Goal: Task Accomplishment & Management: Use online tool/utility

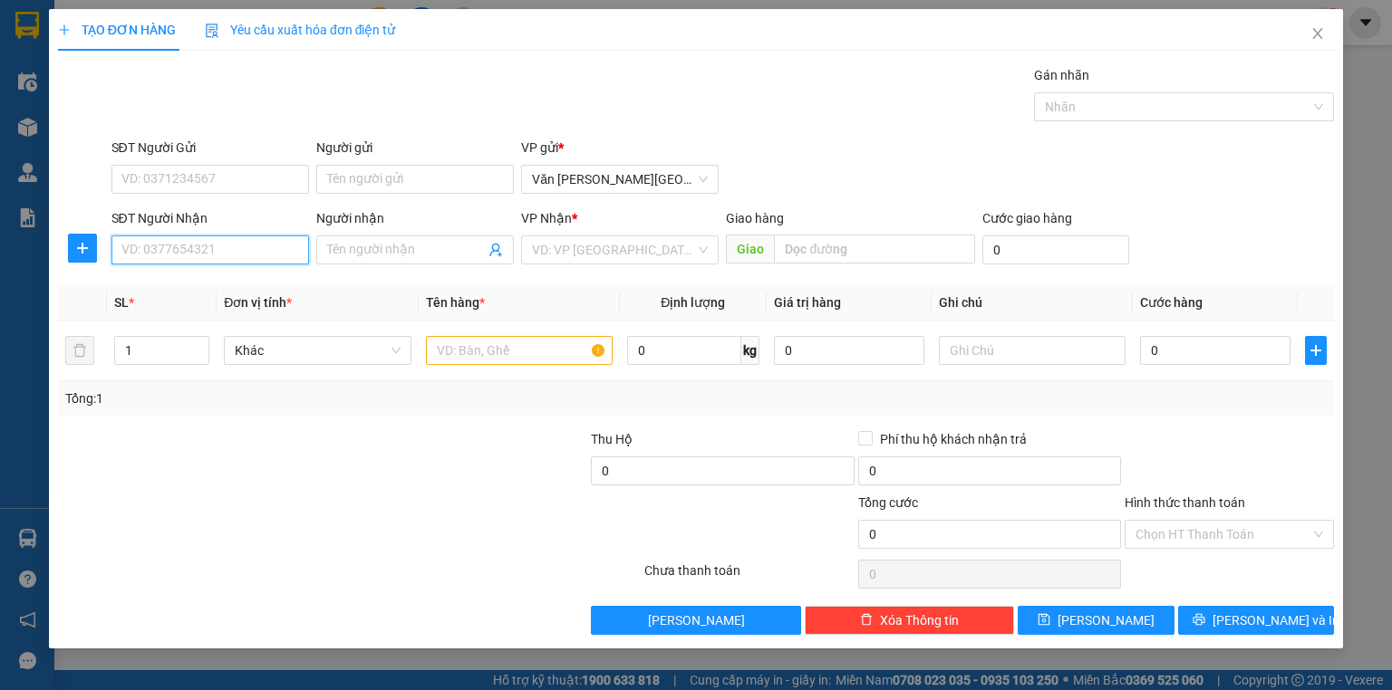
click at [178, 257] on input "SĐT Người Nhận" at bounding box center [210, 250] width 198 height 29
type input "0904835171"
click at [627, 245] on input "search" at bounding box center [613, 249] width 163 height 27
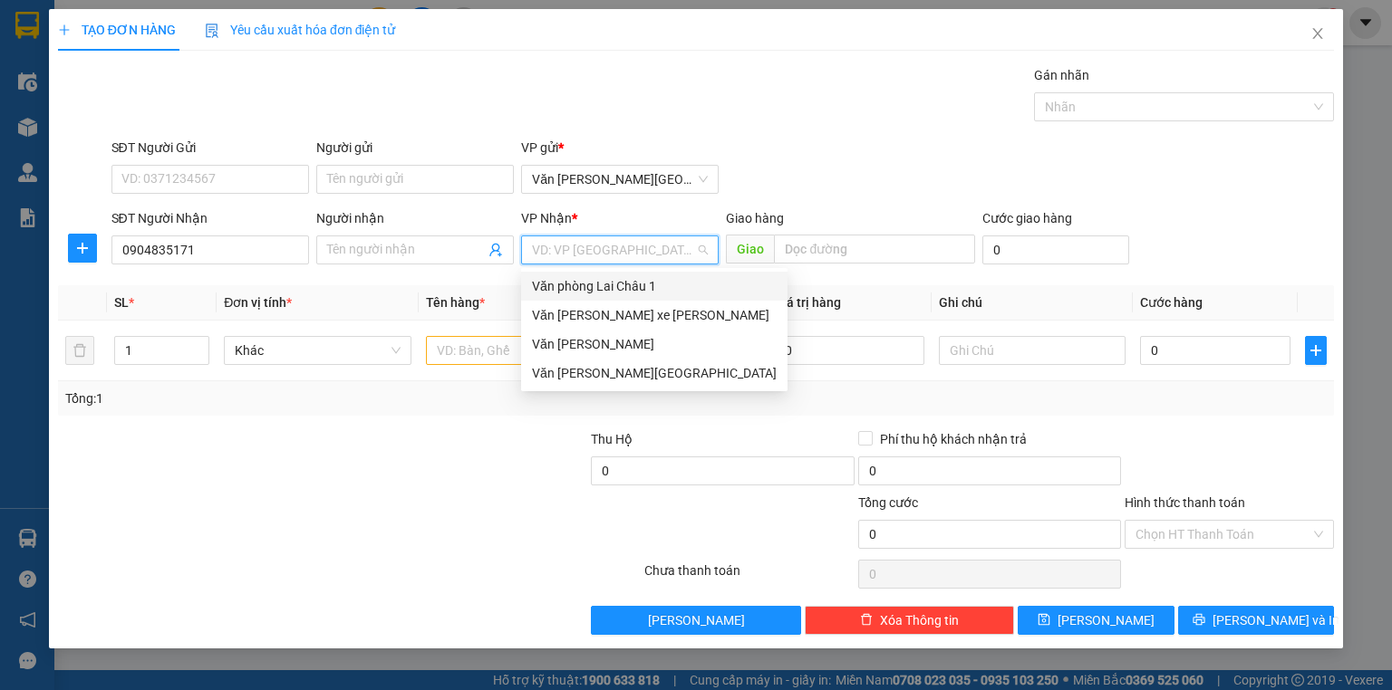
click at [641, 289] on div "Văn phòng Lai Châu 1" at bounding box center [654, 286] width 245 height 20
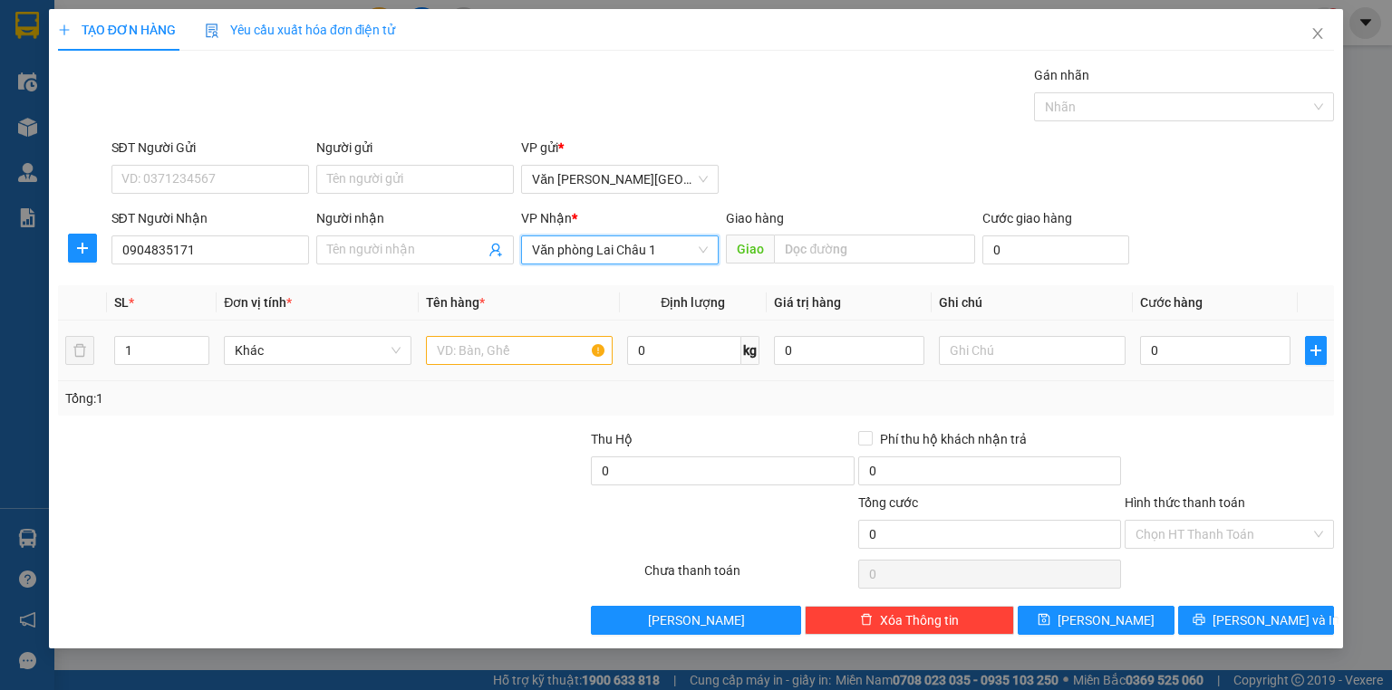
drag, startPoint x: 475, startPoint y: 329, endPoint x: 475, endPoint y: 348, distance: 19.0
click at [475, 330] on td at bounding box center [519, 351] width 201 height 61
click at [475, 352] on input "text" at bounding box center [519, 350] width 187 height 29
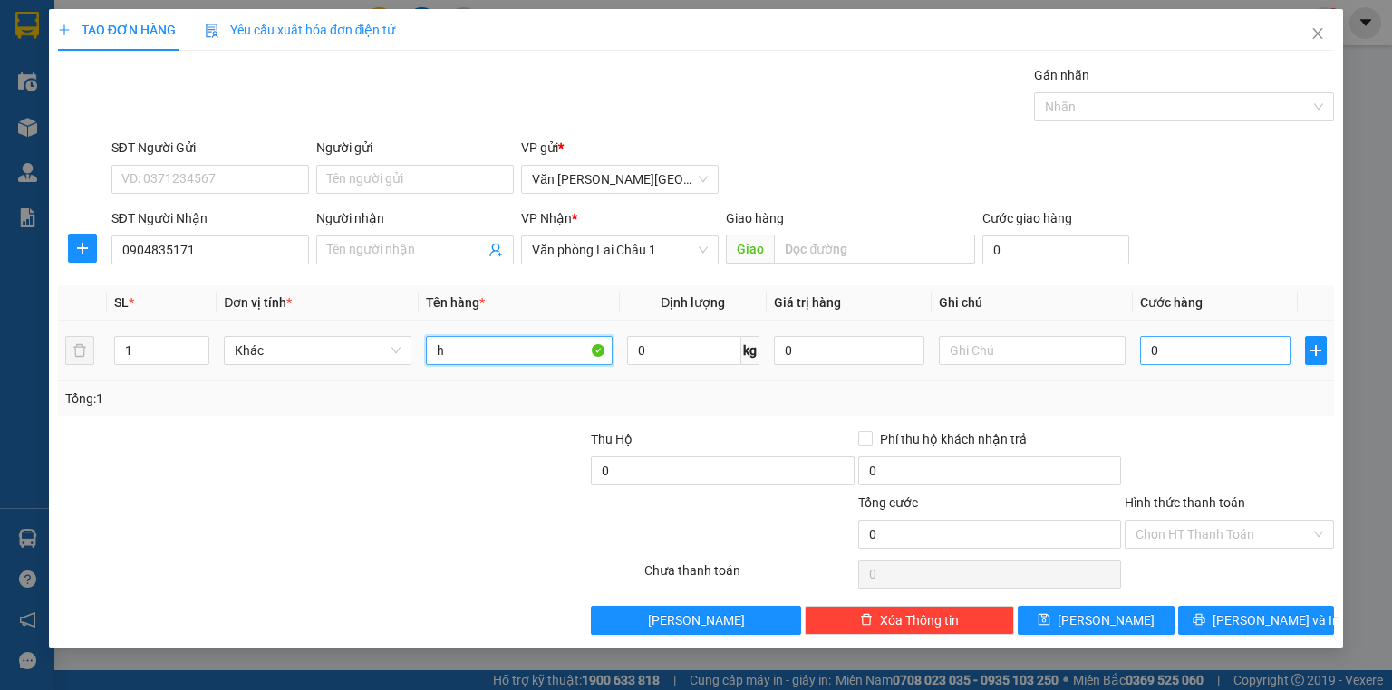
type input "h"
click at [1144, 348] on input "0" at bounding box center [1215, 350] width 150 height 29
type input "5"
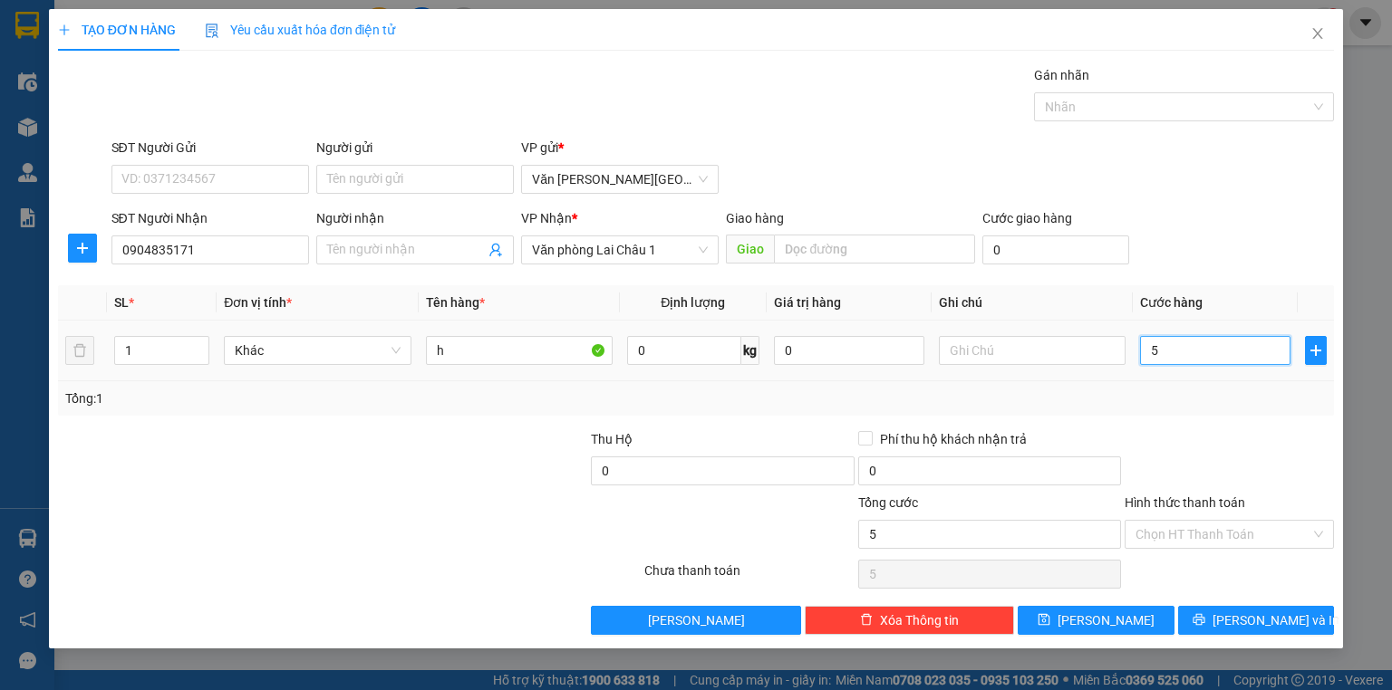
type input "50"
type input "500"
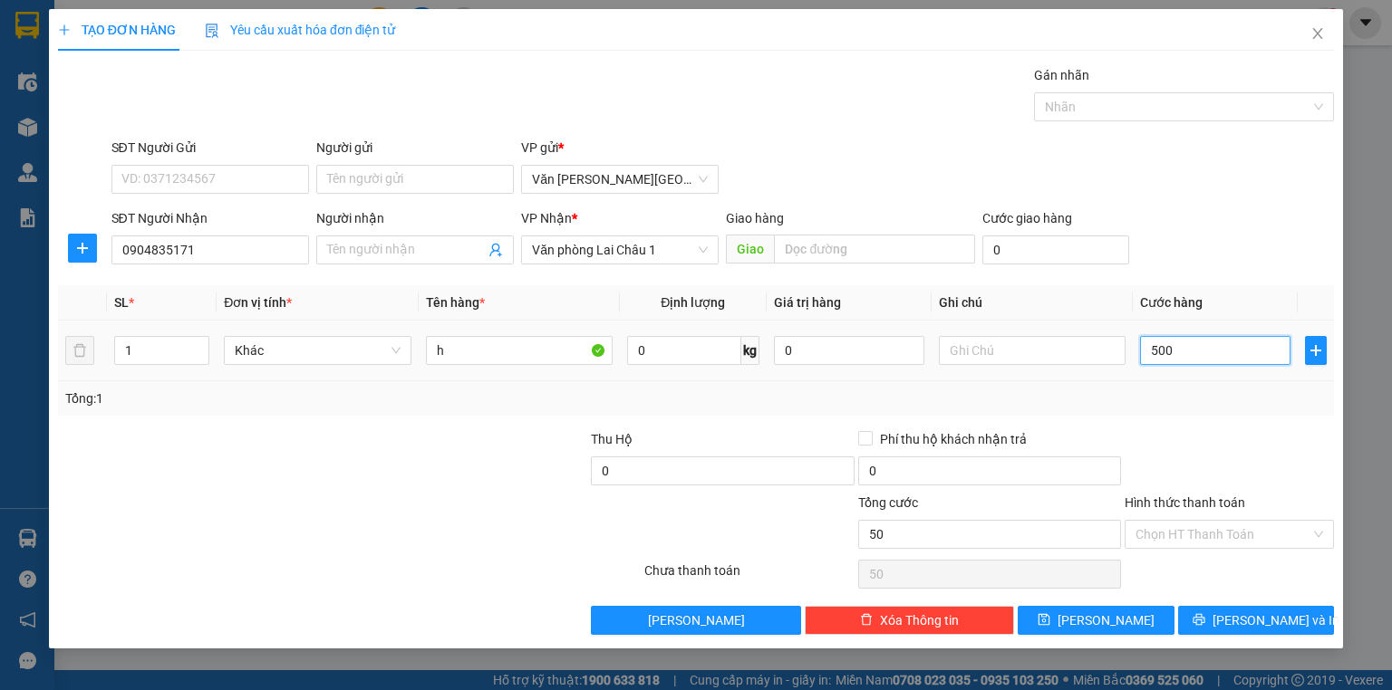
type input "500"
type input "5.000"
type input "50.000"
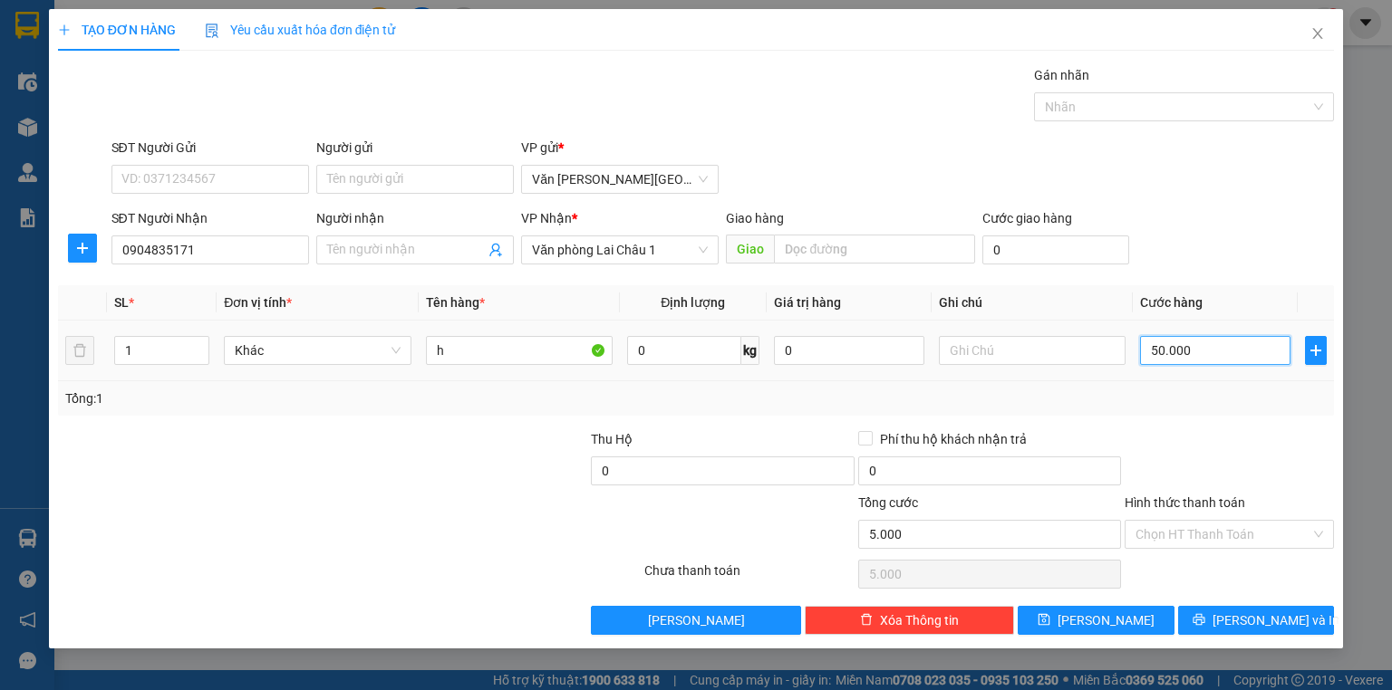
type input "50.000"
click at [1113, 620] on span "[PERSON_NAME]" at bounding box center [1105, 621] width 97 height 20
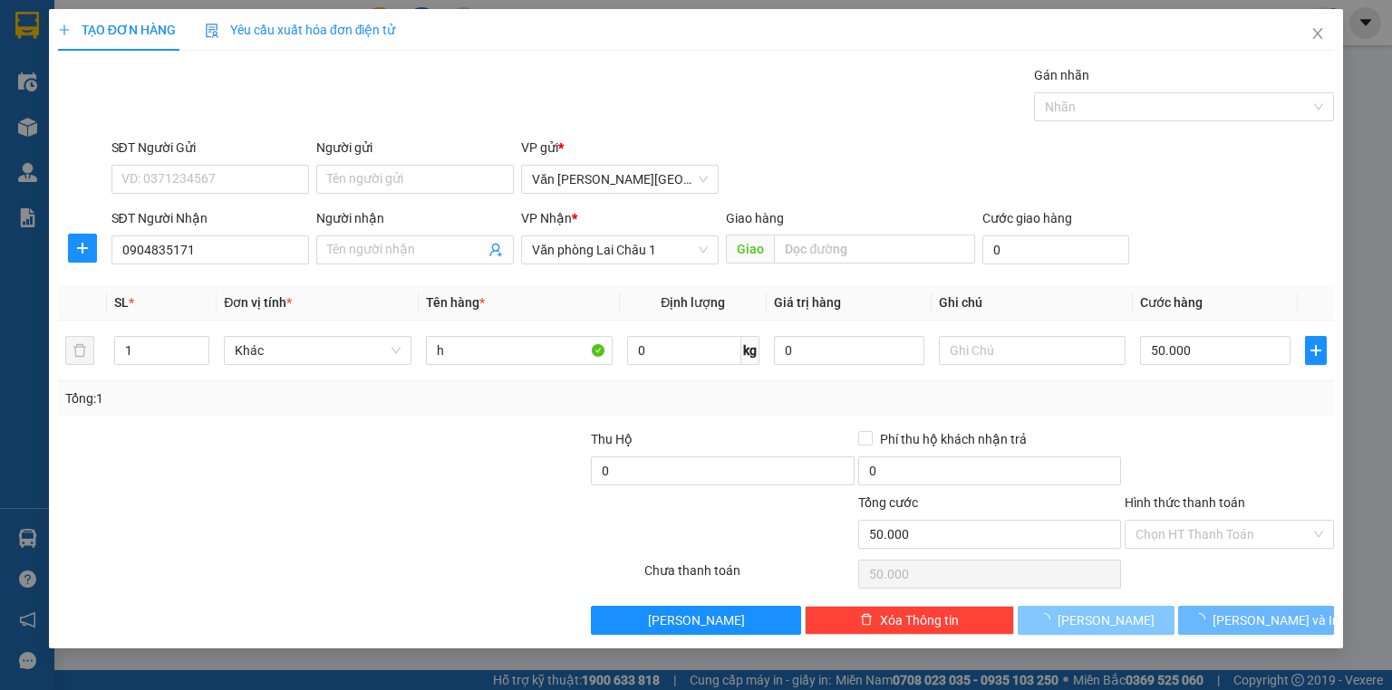
type input "0"
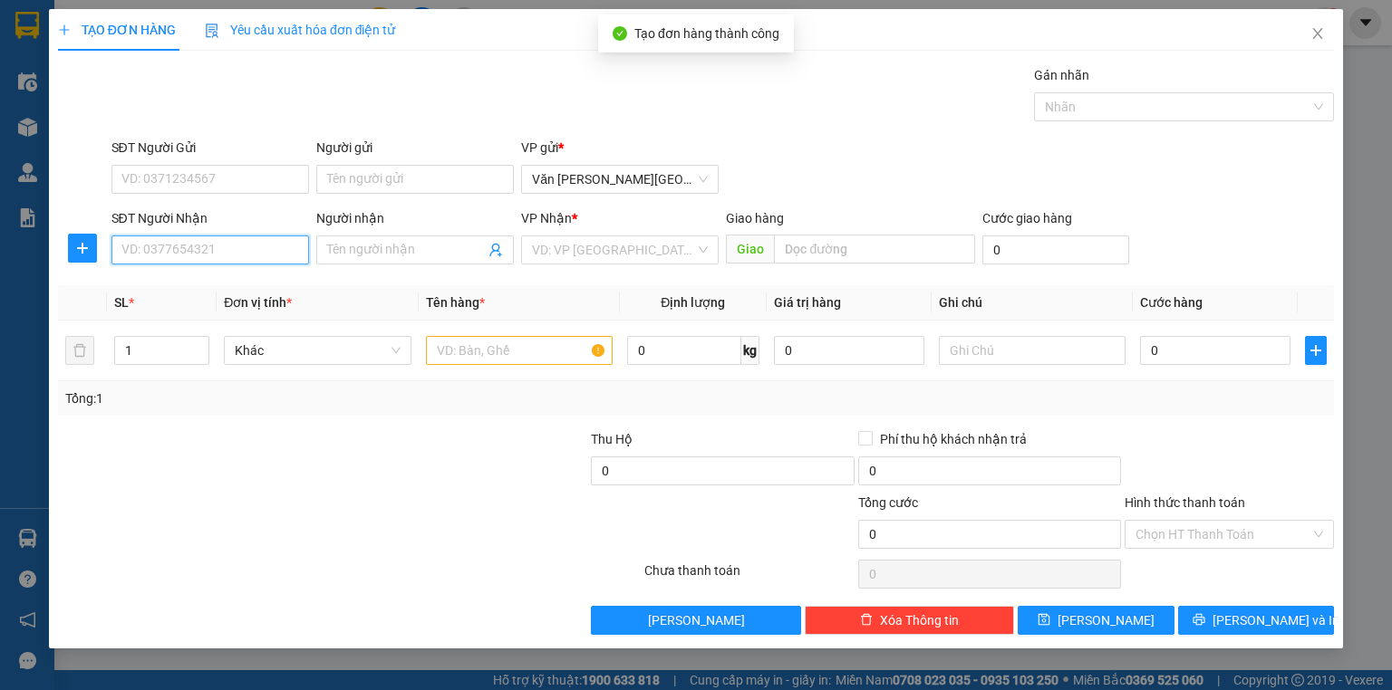
click at [181, 244] on input "SĐT Người Nhận" at bounding box center [210, 250] width 198 height 29
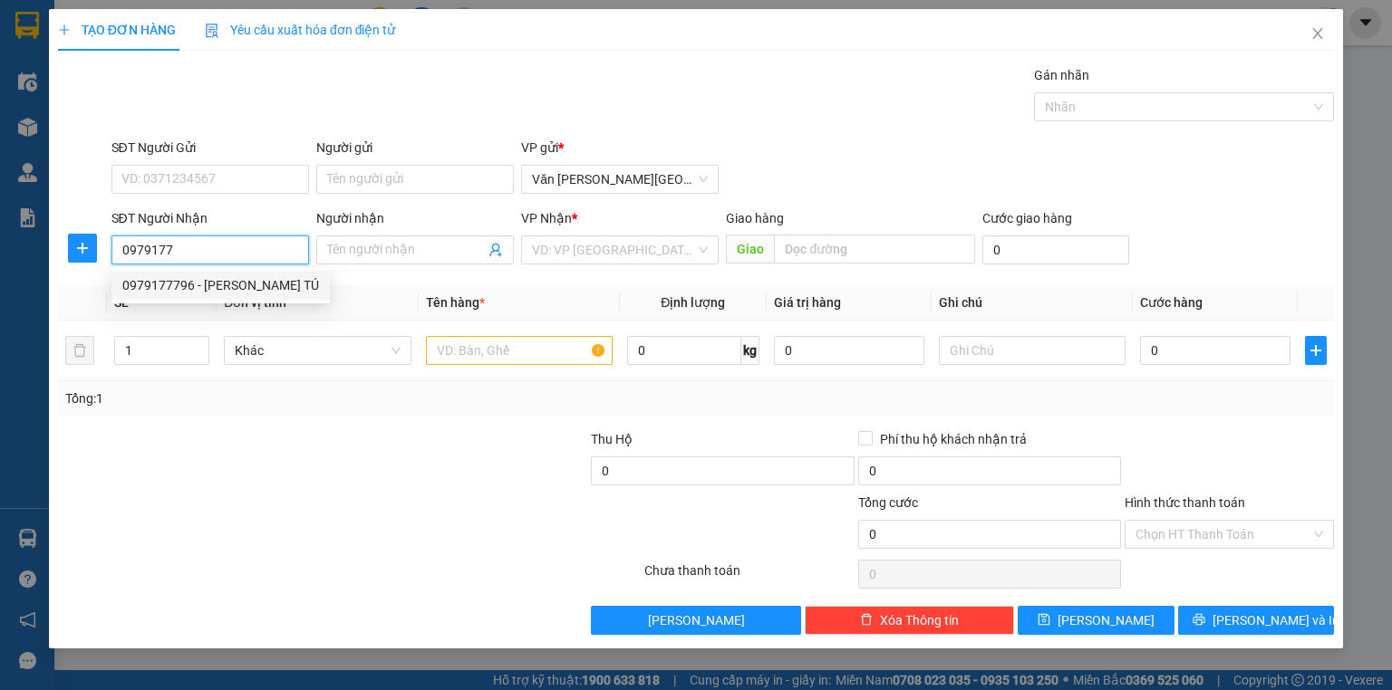
click at [207, 288] on div "0979177796 - [PERSON_NAME] TÚ" at bounding box center [220, 285] width 197 height 20
type input "0979177796"
type input "ANH TÚ"
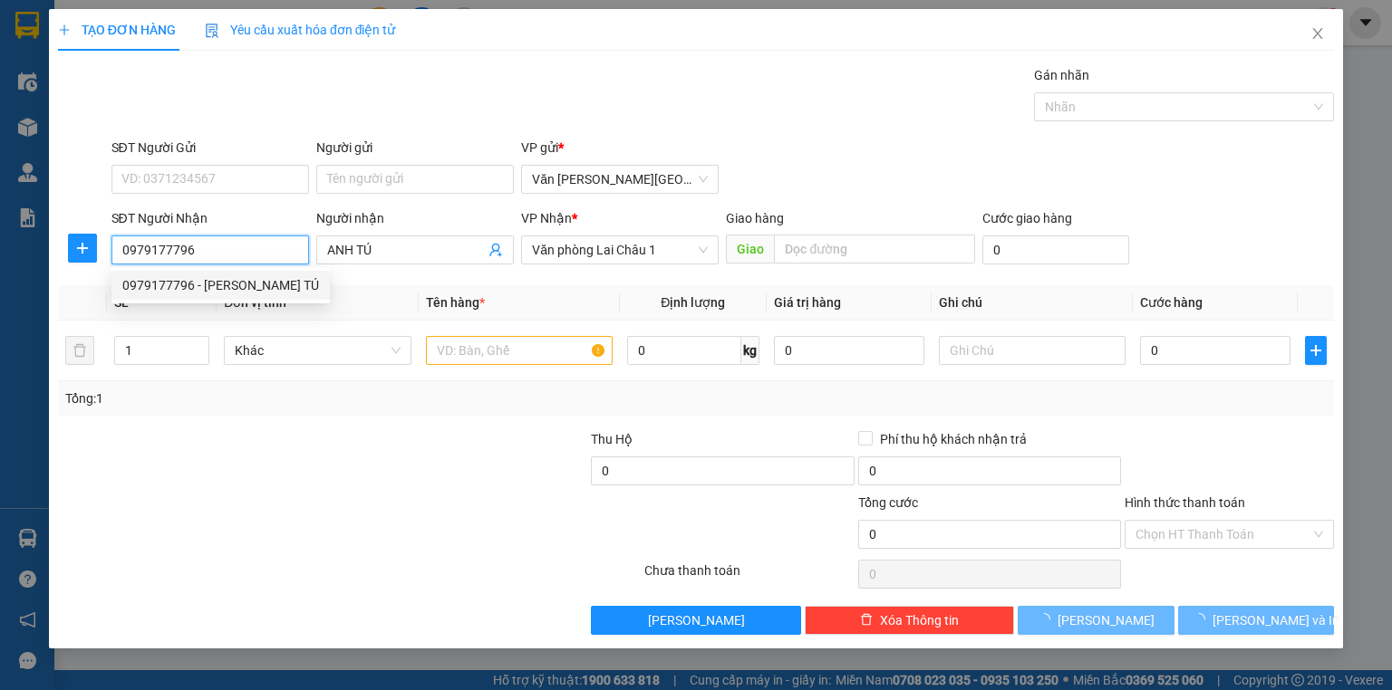
type input "50.000"
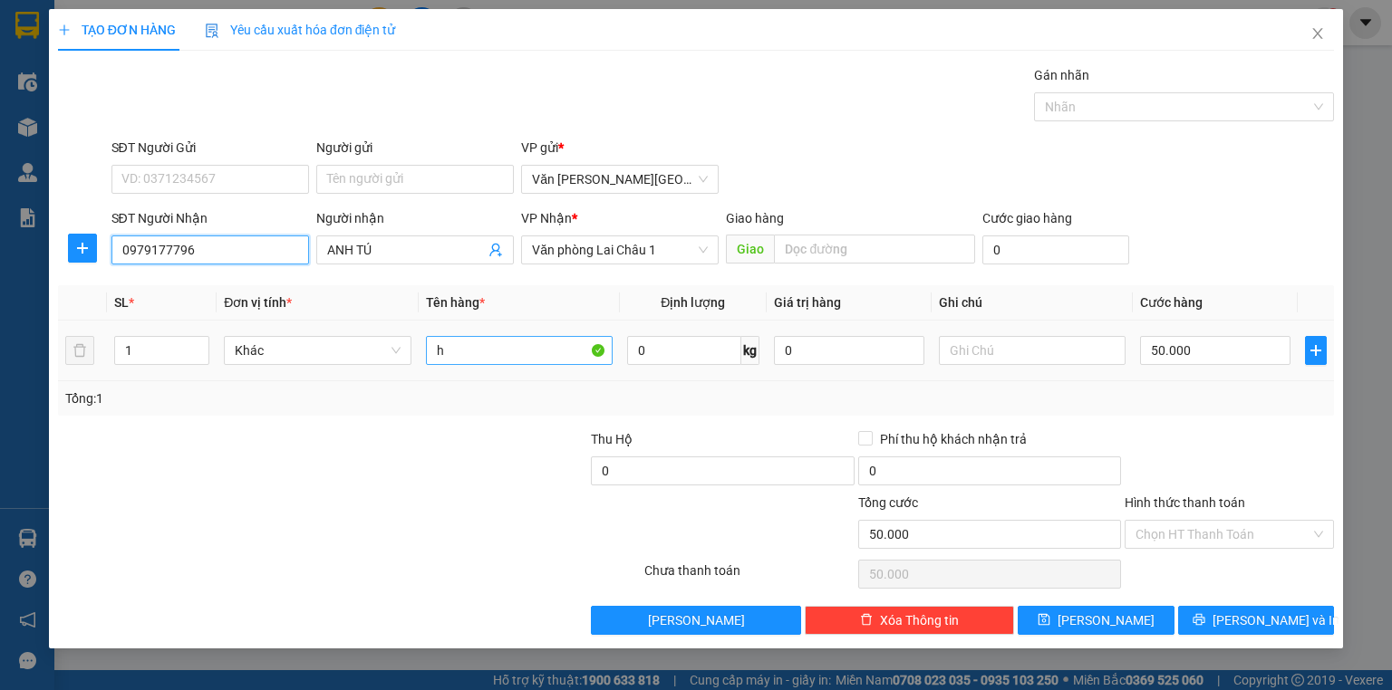
type input "0979177796"
click at [453, 355] on input "h" at bounding box center [519, 350] width 187 height 29
type input "n"
type input "bọc đen"
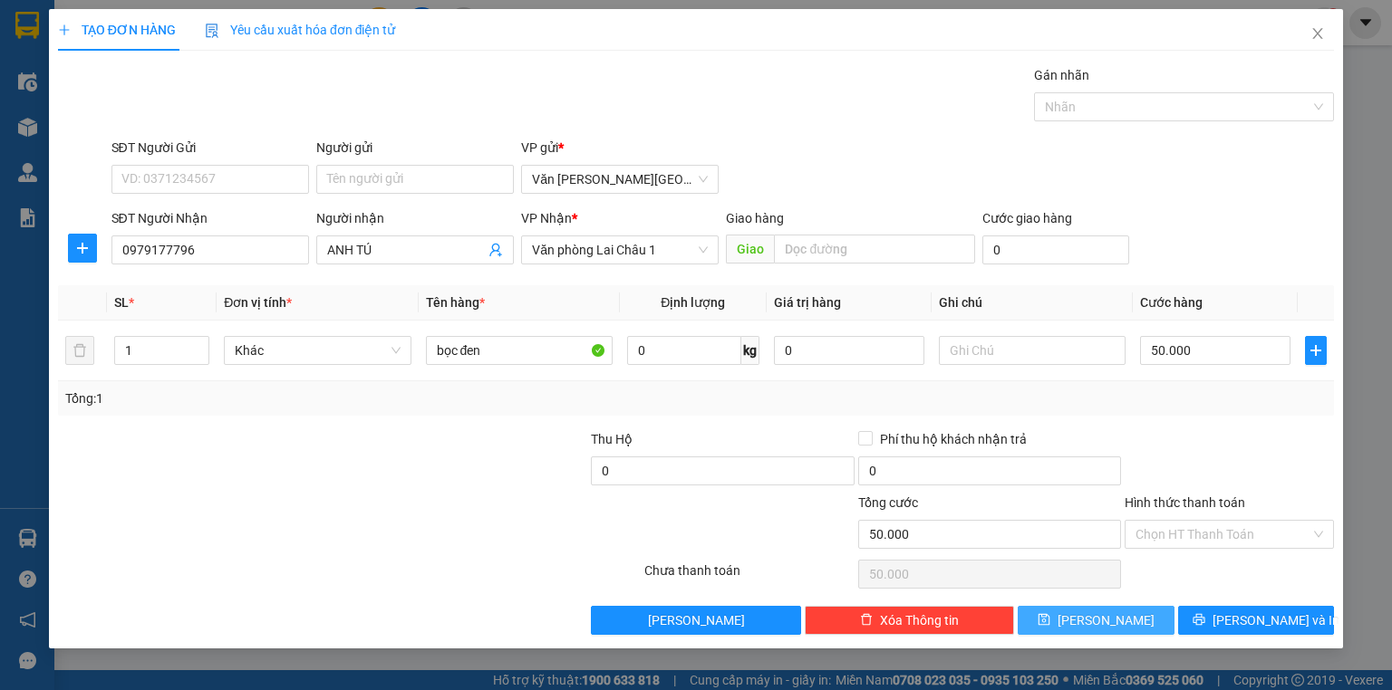
click at [1133, 621] on button "[PERSON_NAME]" at bounding box center [1095, 620] width 157 height 29
type input "0"
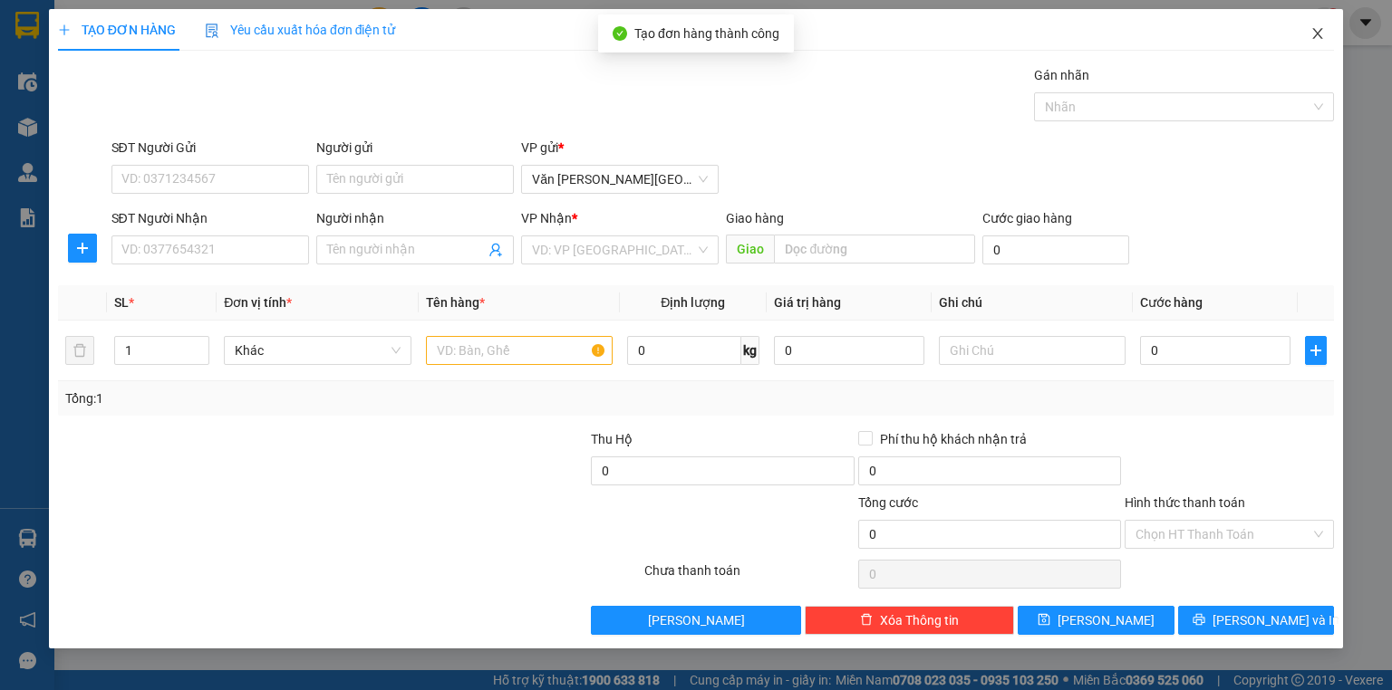
click at [1319, 36] on icon "close" at bounding box center [1317, 33] width 14 height 14
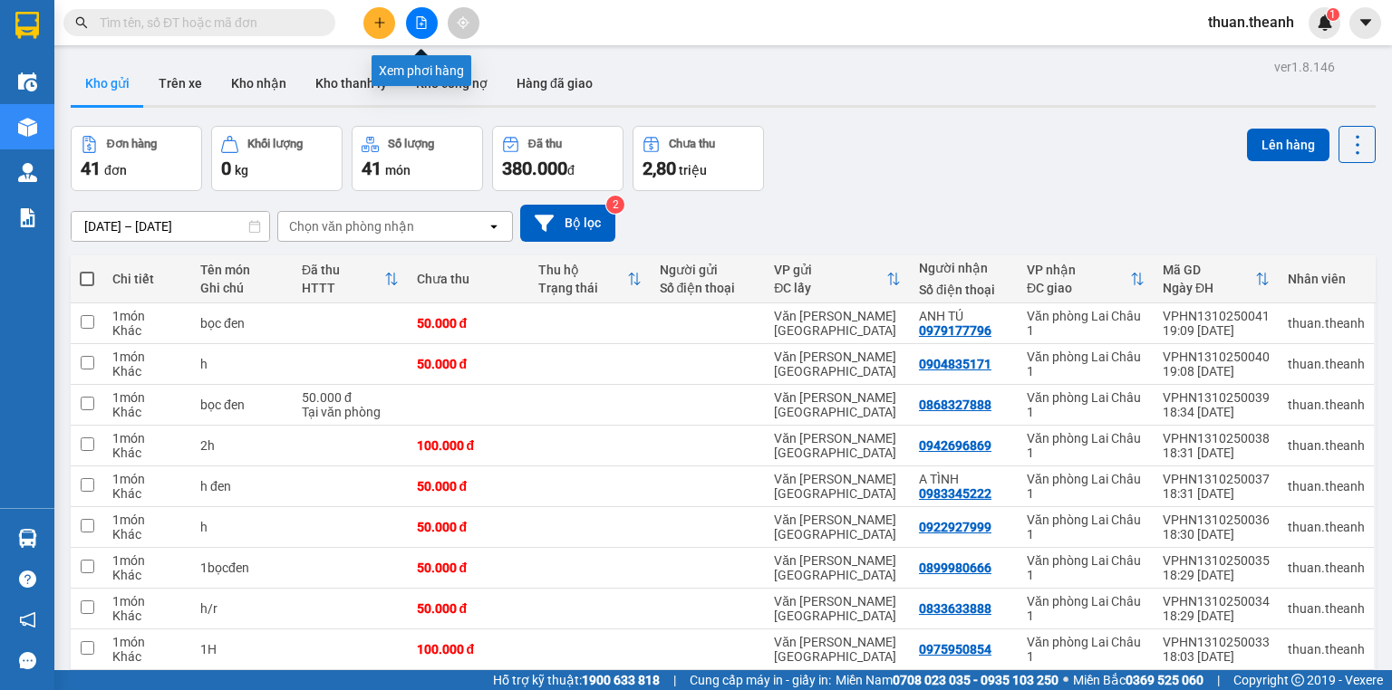
click at [421, 23] on icon "file-add" at bounding box center [421, 22] width 13 height 13
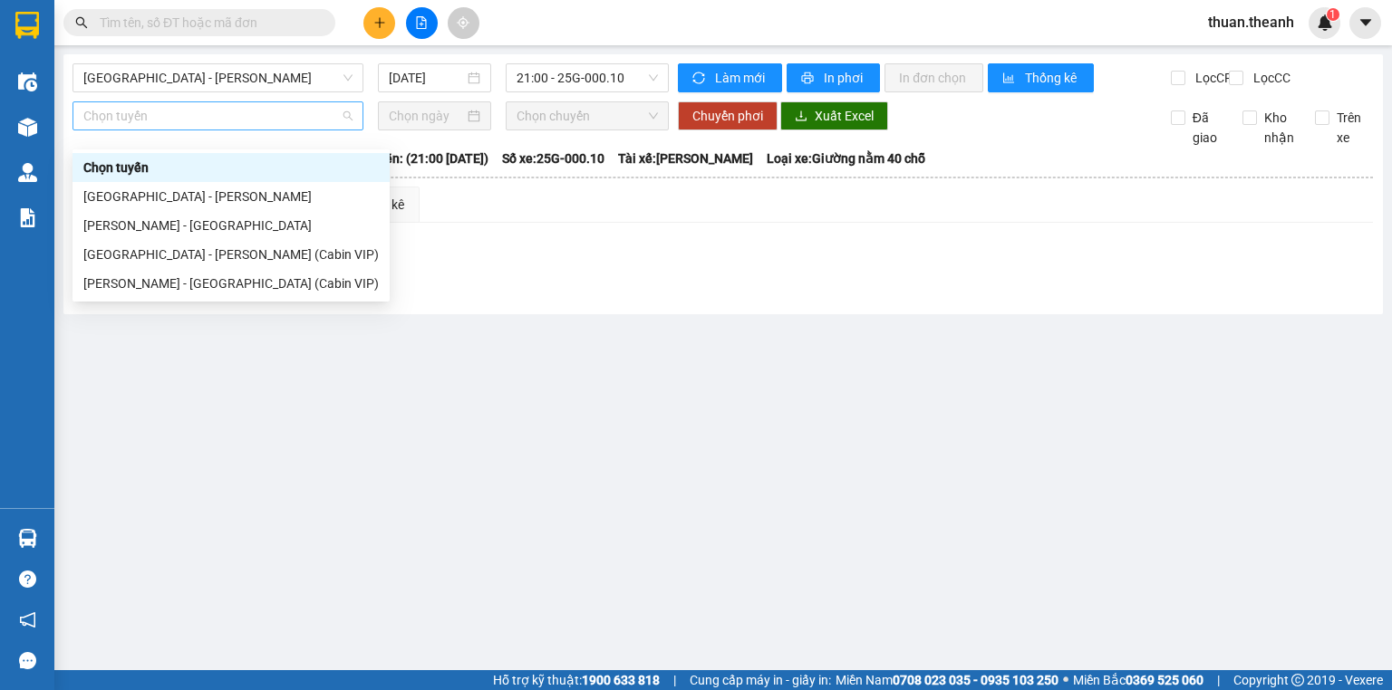
click at [162, 130] on span "Chọn tuyến" at bounding box center [217, 115] width 269 height 27
click at [162, 196] on div "[GEOGRAPHIC_DATA] - [PERSON_NAME]" at bounding box center [230, 197] width 295 height 20
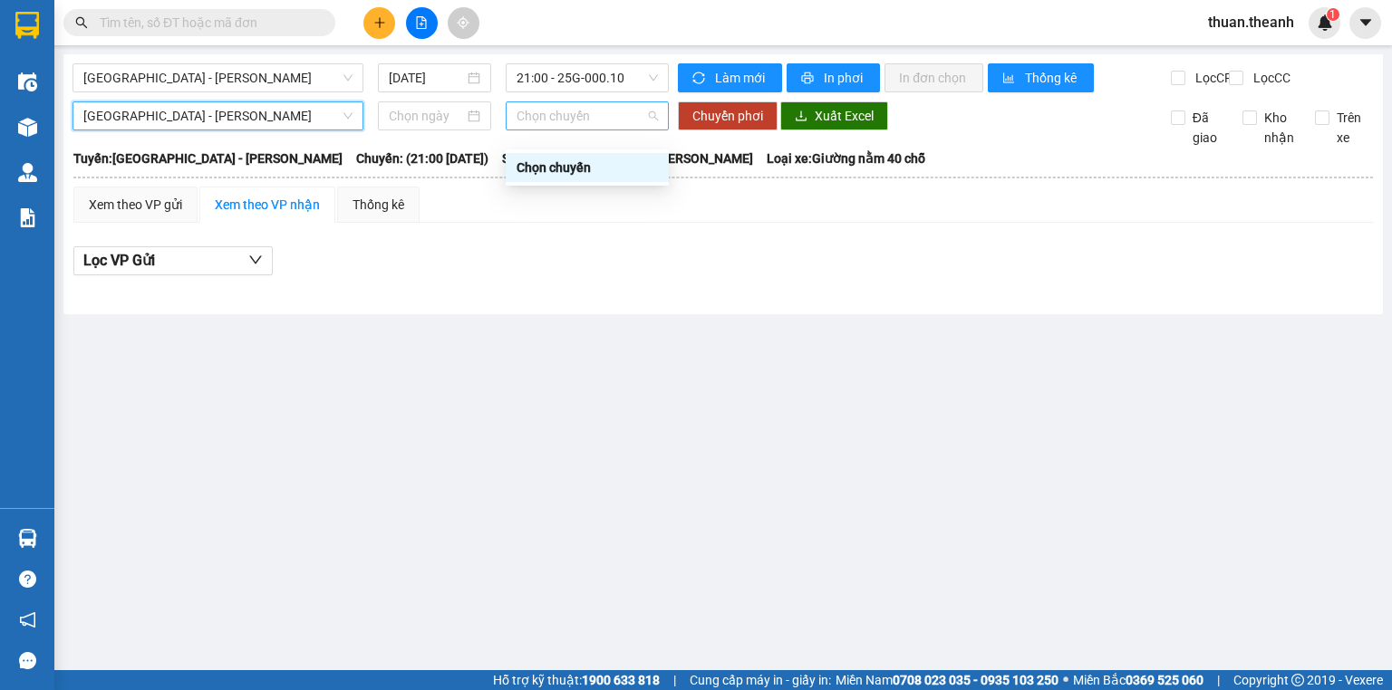
click at [580, 130] on span "Chọn chuyến" at bounding box center [587, 115] width 142 height 27
click at [605, 87] on span "21:00 - 25G-000.10" at bounding box center [587, 77] width 142 height 27
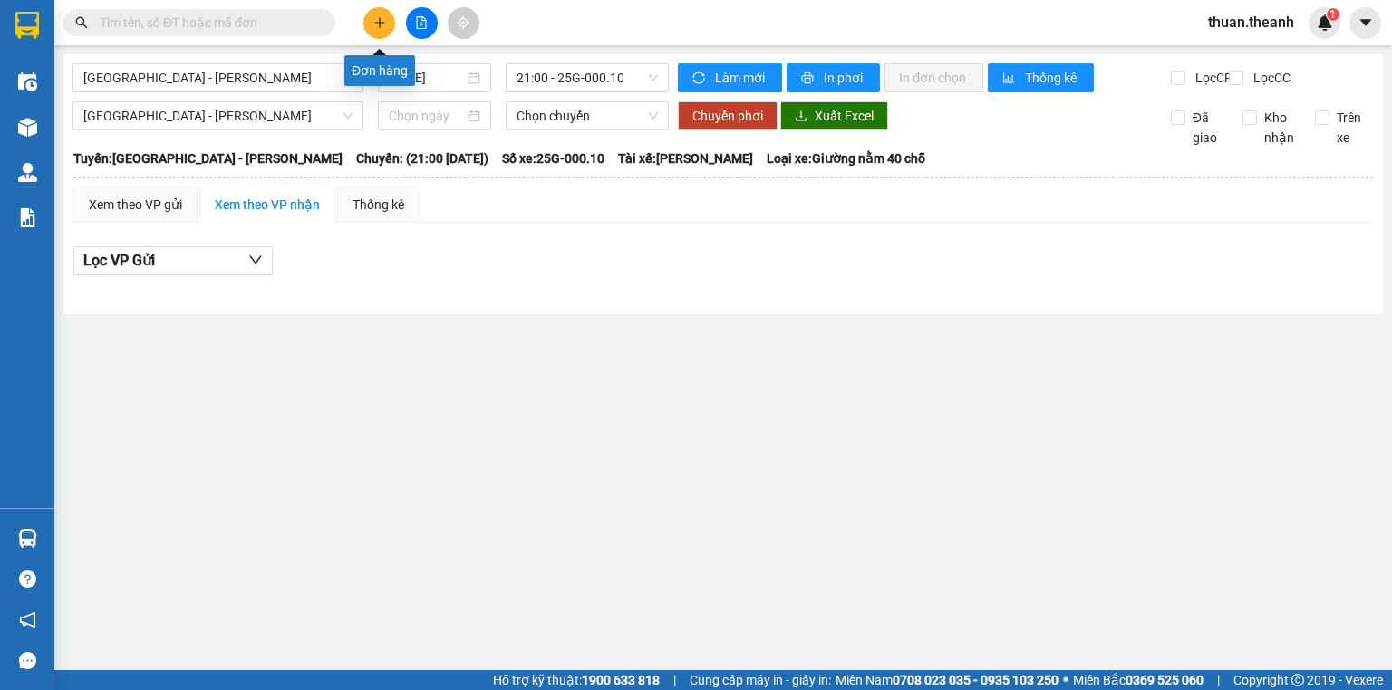
click at [374, 10] on button at bounding box center [379, 23] width 32 height 32
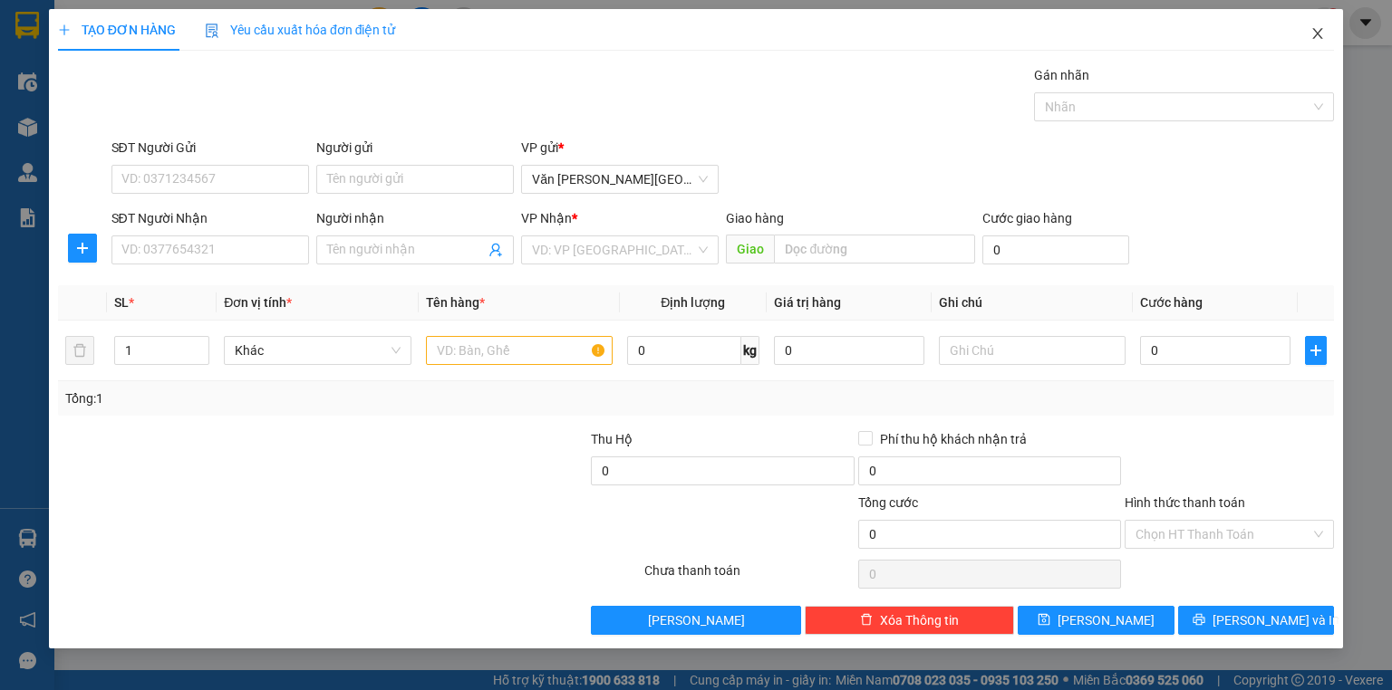
click at [1319, 36] on icon "close" at bounding box center [1318, 33] width 10 height 11
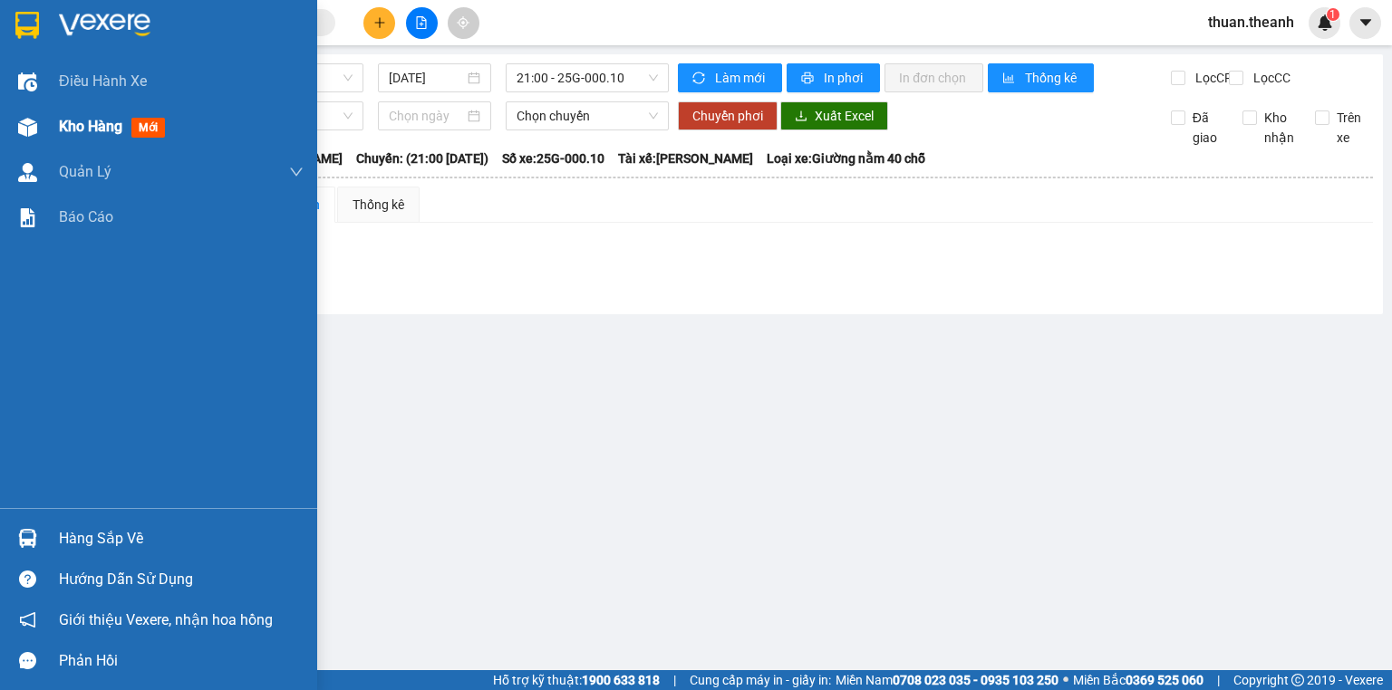
click at [139, 125] on span "mới" at bounding box center [148, 128] width 34 height 20
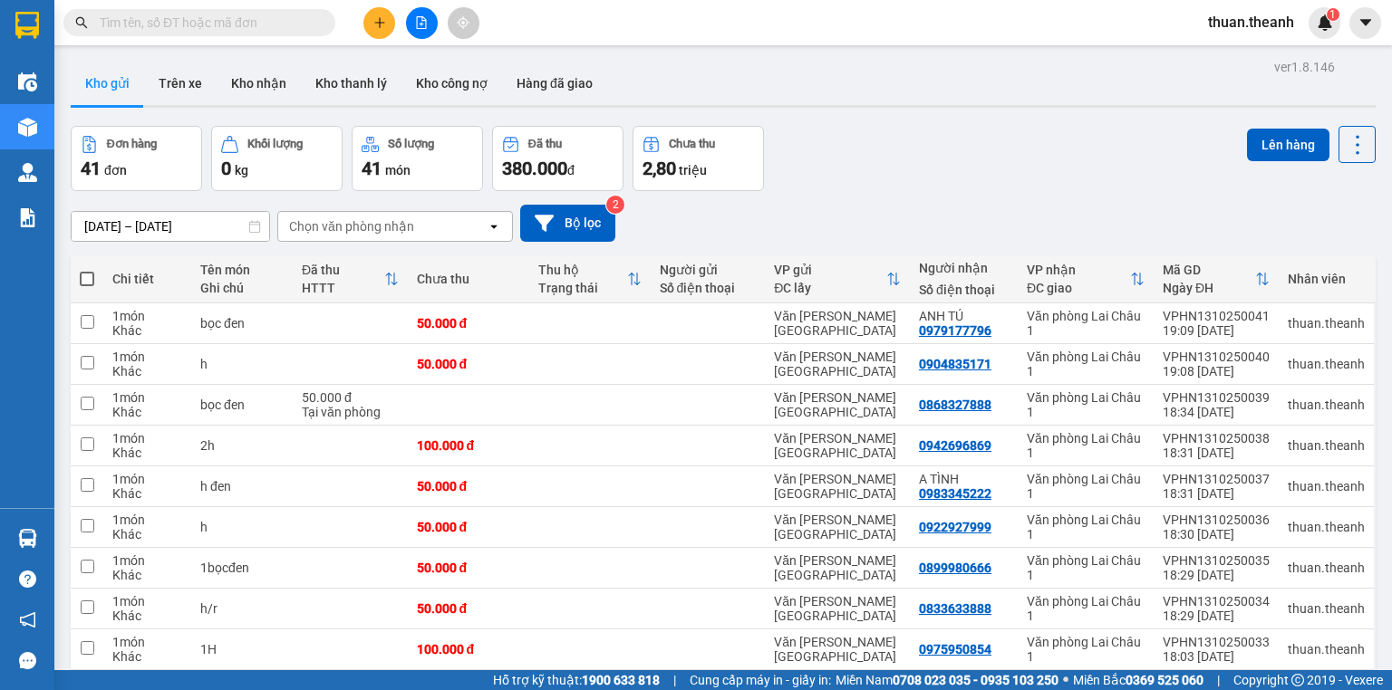
click at [89, 284] on span at bounding box center [87, 279] width 14 height 14
click at [87, 270] on input "checkbox" at bounding box center [87, 270] width 0 height 0
checkbox input "true"
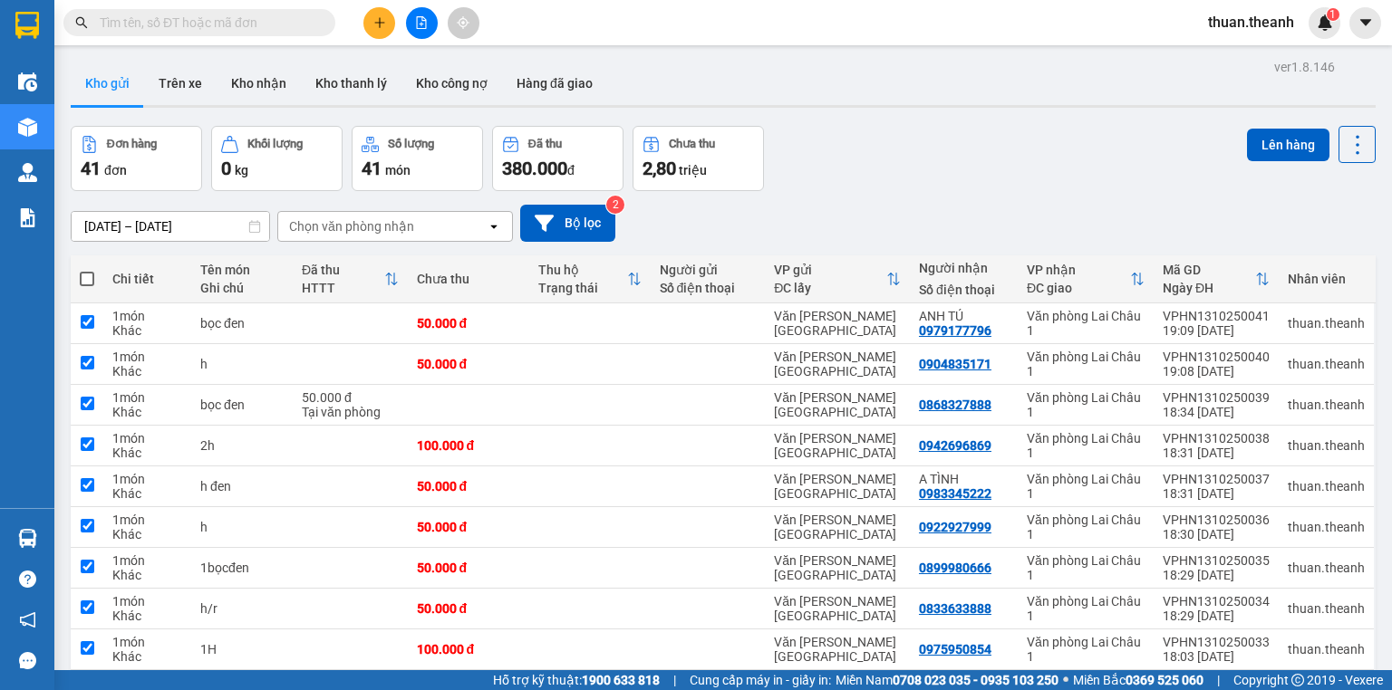
checkbox input "true"
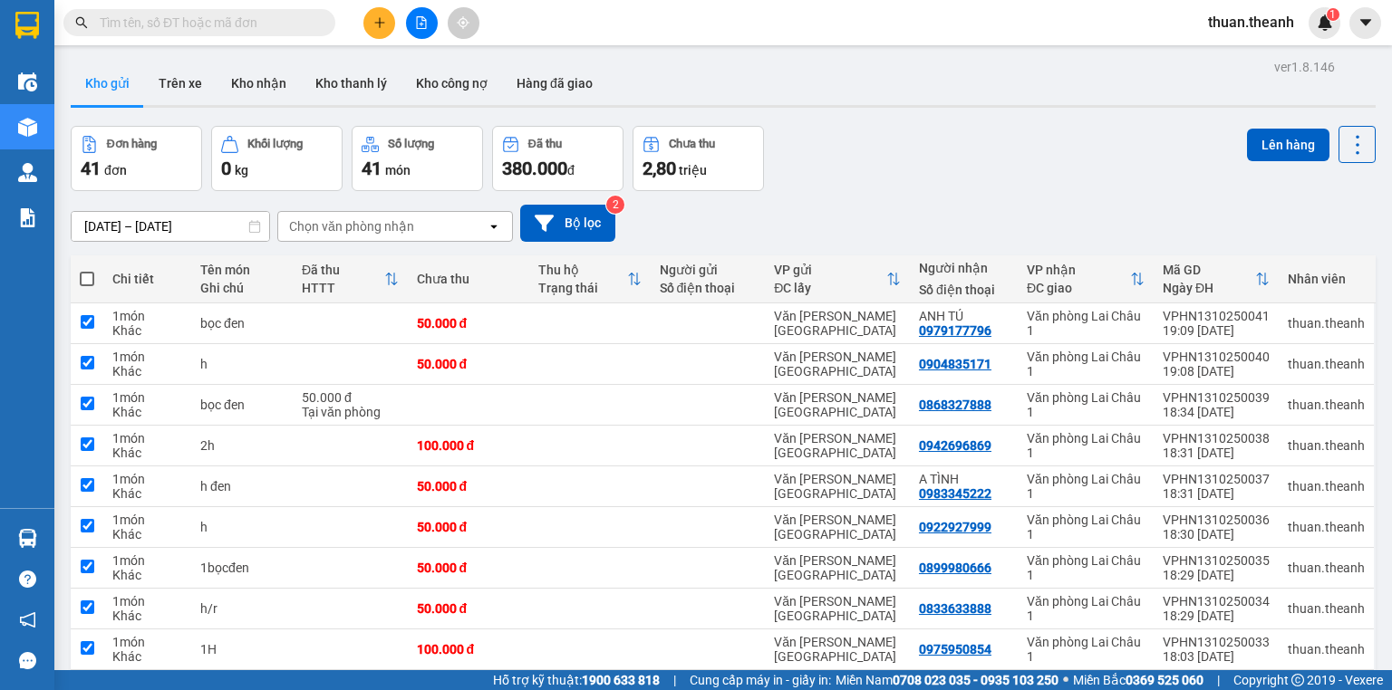
checkbox input "true"
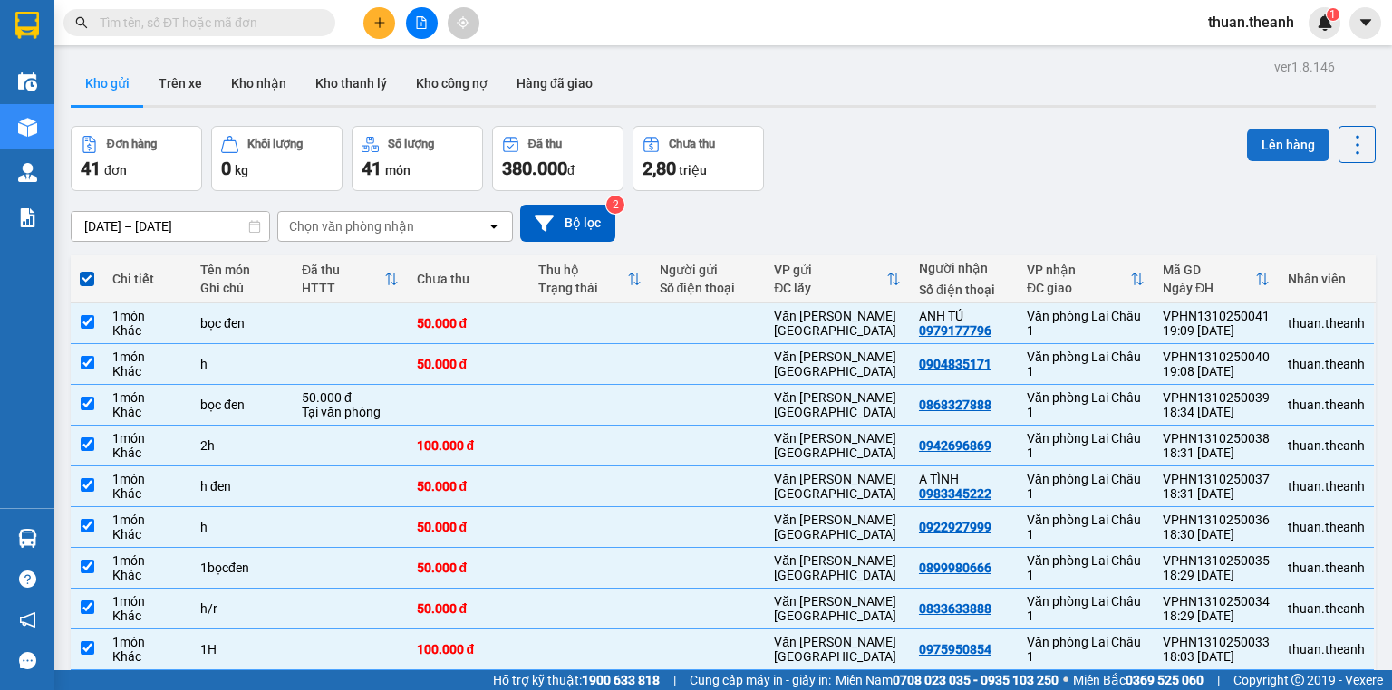
click at [1267, 149] on button "Lên hàng" at bounding box center [1288, 145] width 82 height 33
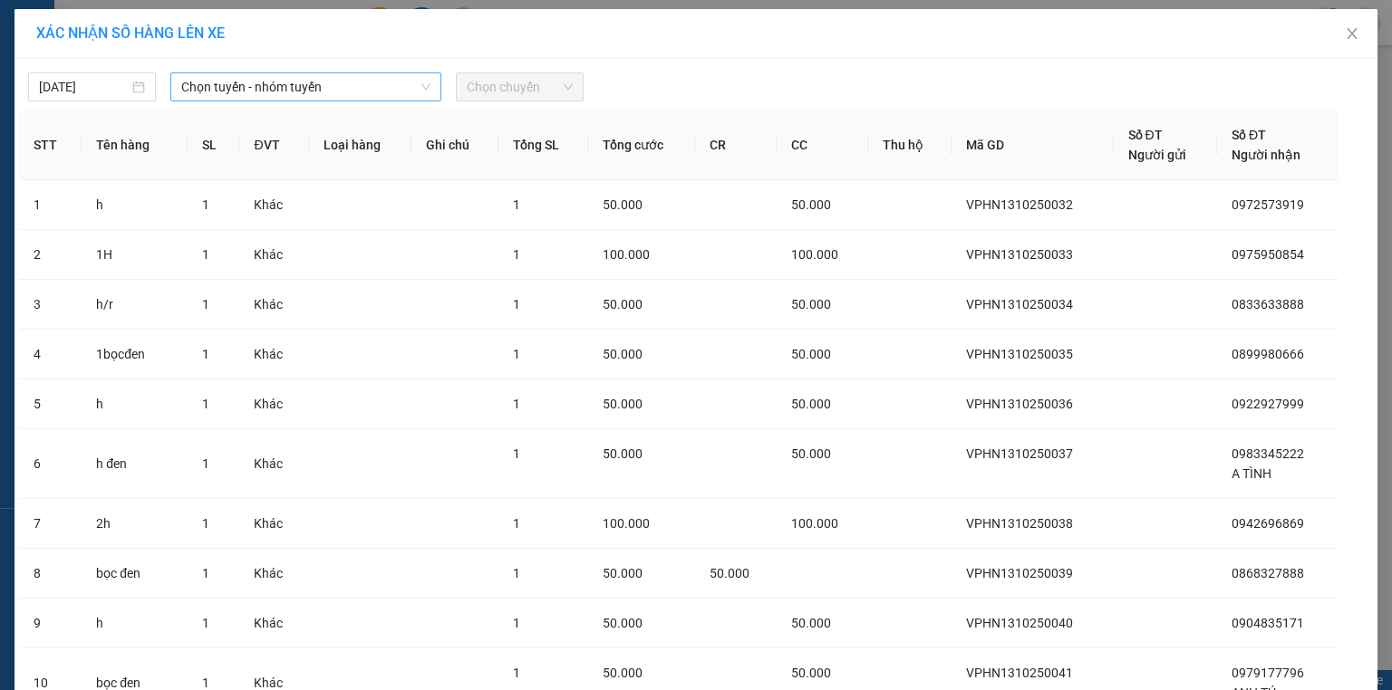
click at [284, 82] on span "Chọn tuyến - nhóm tuyến" at bounding box center [305, 86] width 249 height 27
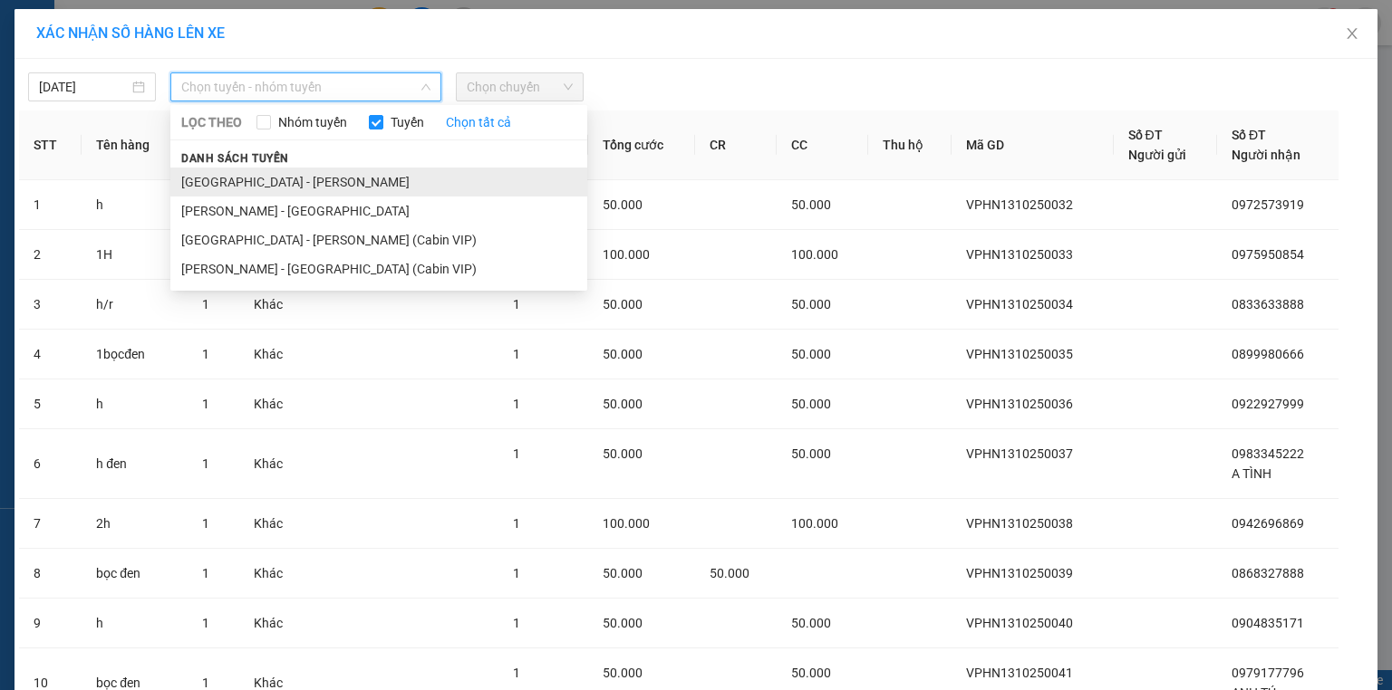
click at [270, 178] on li "[GEOGRAPHIC_DATA] - [PERSON_NAME]" at bounding box center [378, 182] width 417 height 29
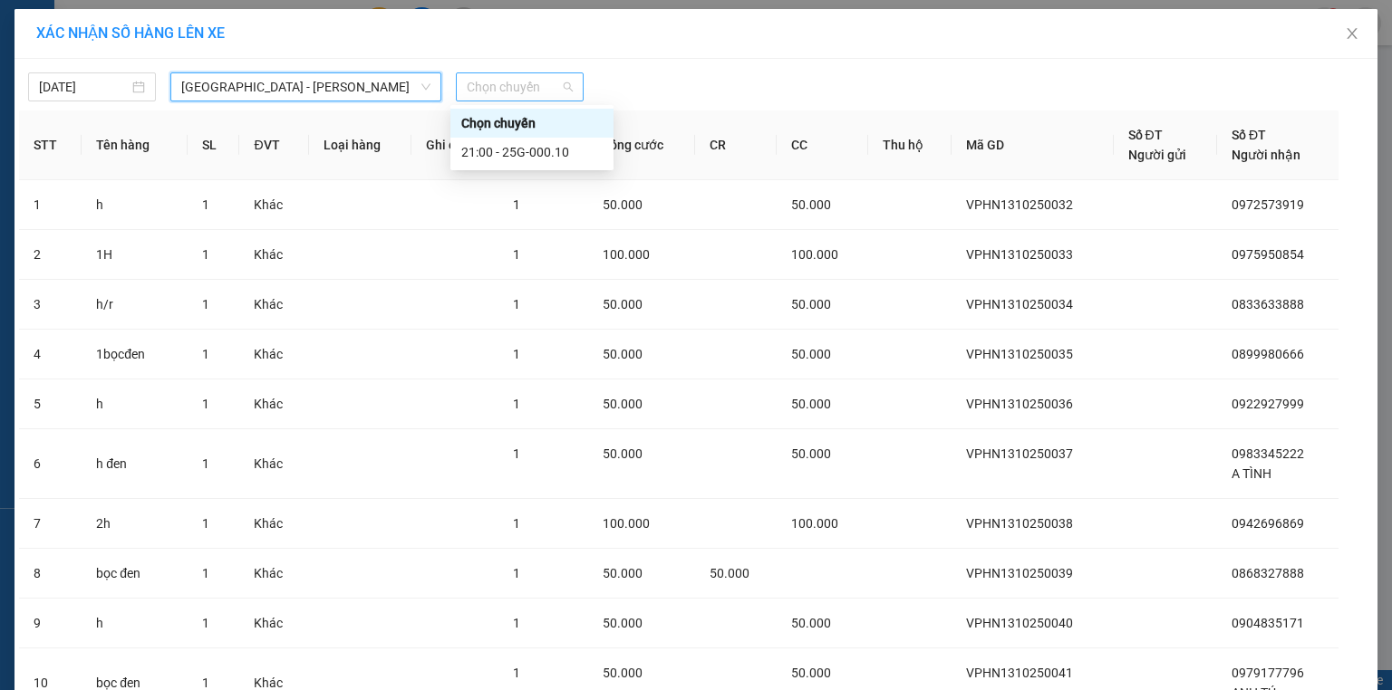
click at [519, 95] on span "Chọn chuyến" at bounding box center [520, 86] width 106 height 27
click at [549, 154] on div "21:00 - 25G-000.10" at bounding box center [531, 152] width 141 height 20
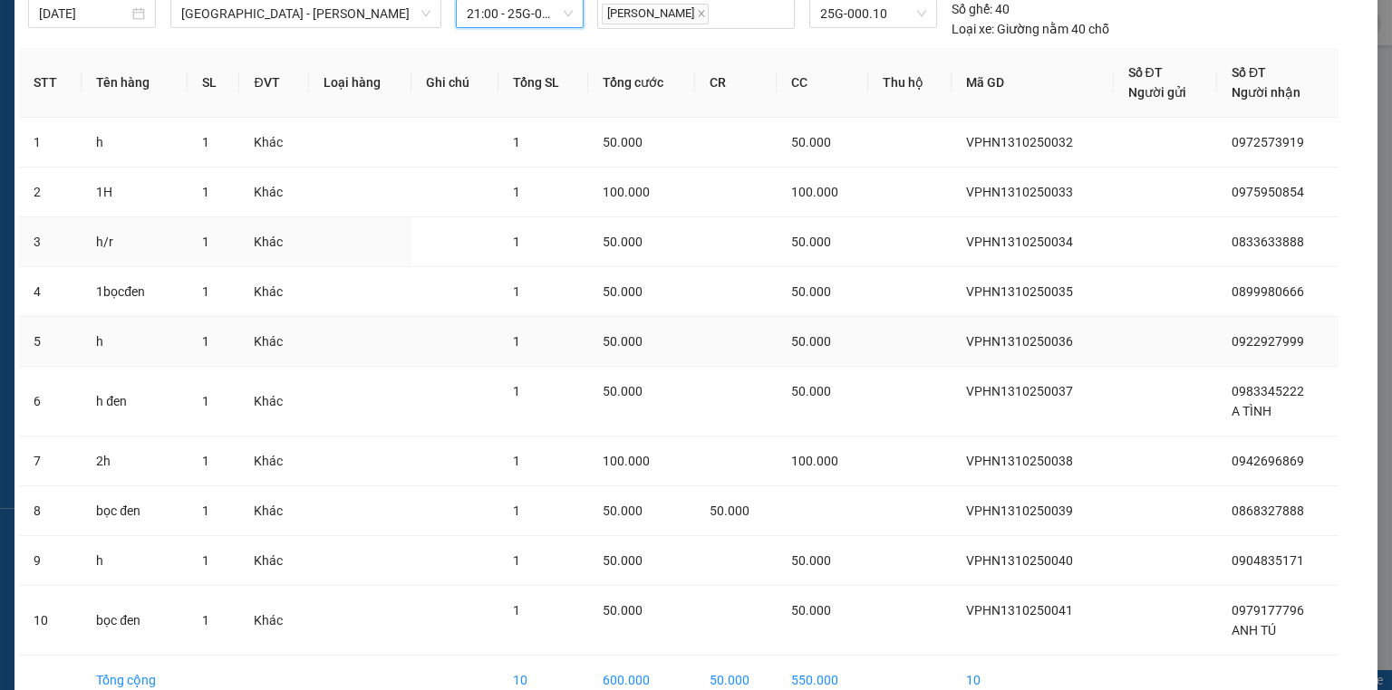
scroll to position [169, 0]
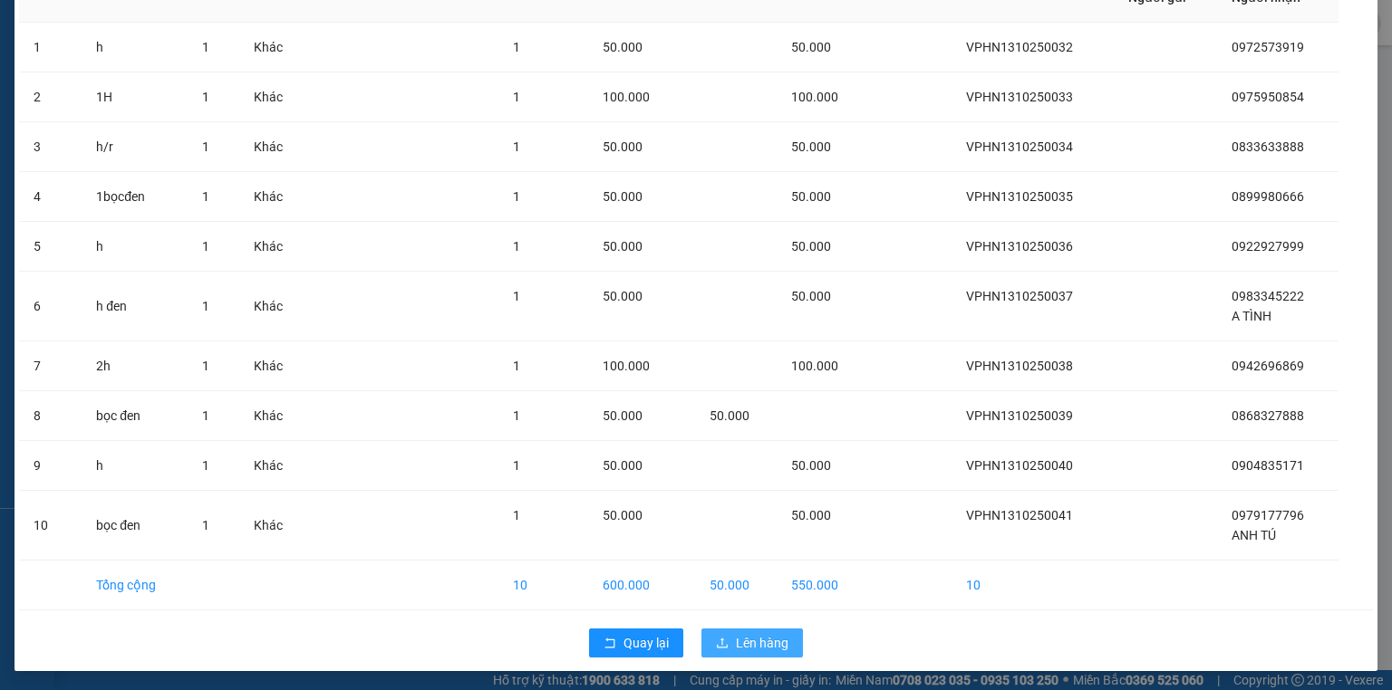
click at [756, 643] on span "Lên hàng" at bounding box center [762, 643] width 53 height 20
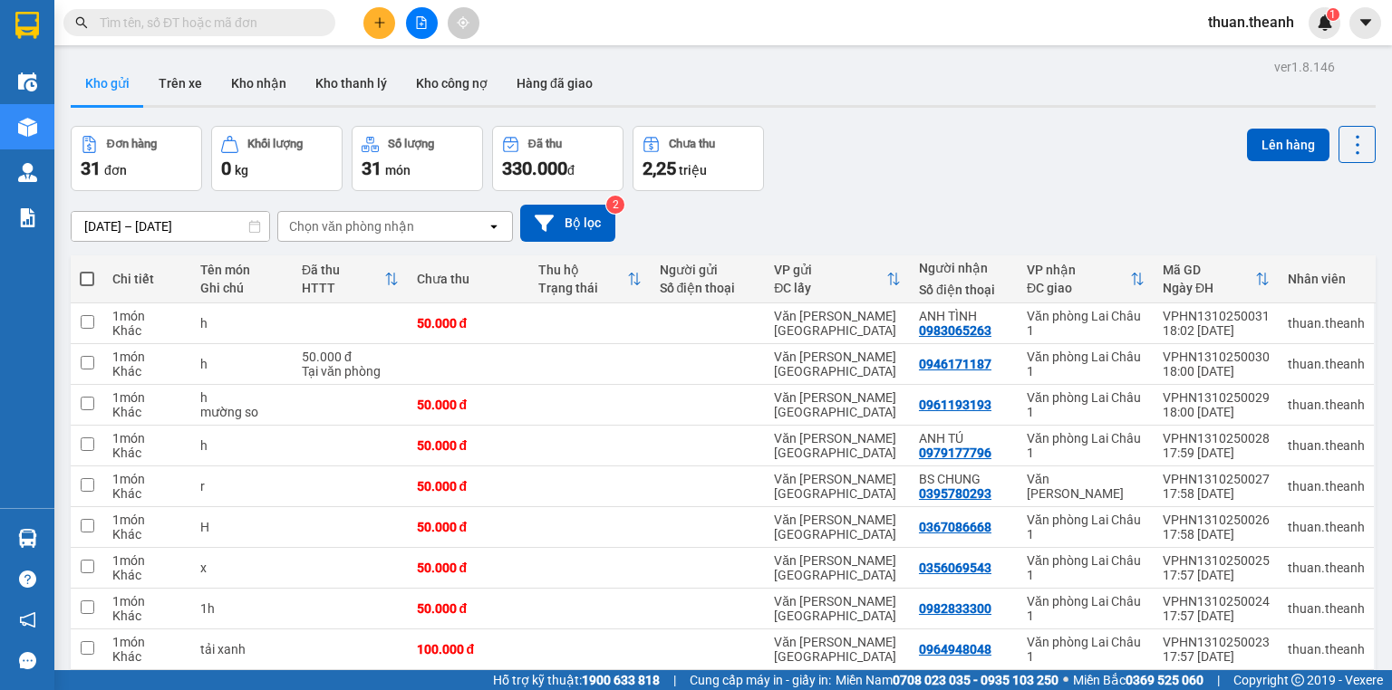
click at [91, 272] on span at bounding box center [87, 279] width 14 height 14
click at [87, 270] on input "checkbox" at bounding box center [87, 270] width 0 height 0
checkbox input "true"
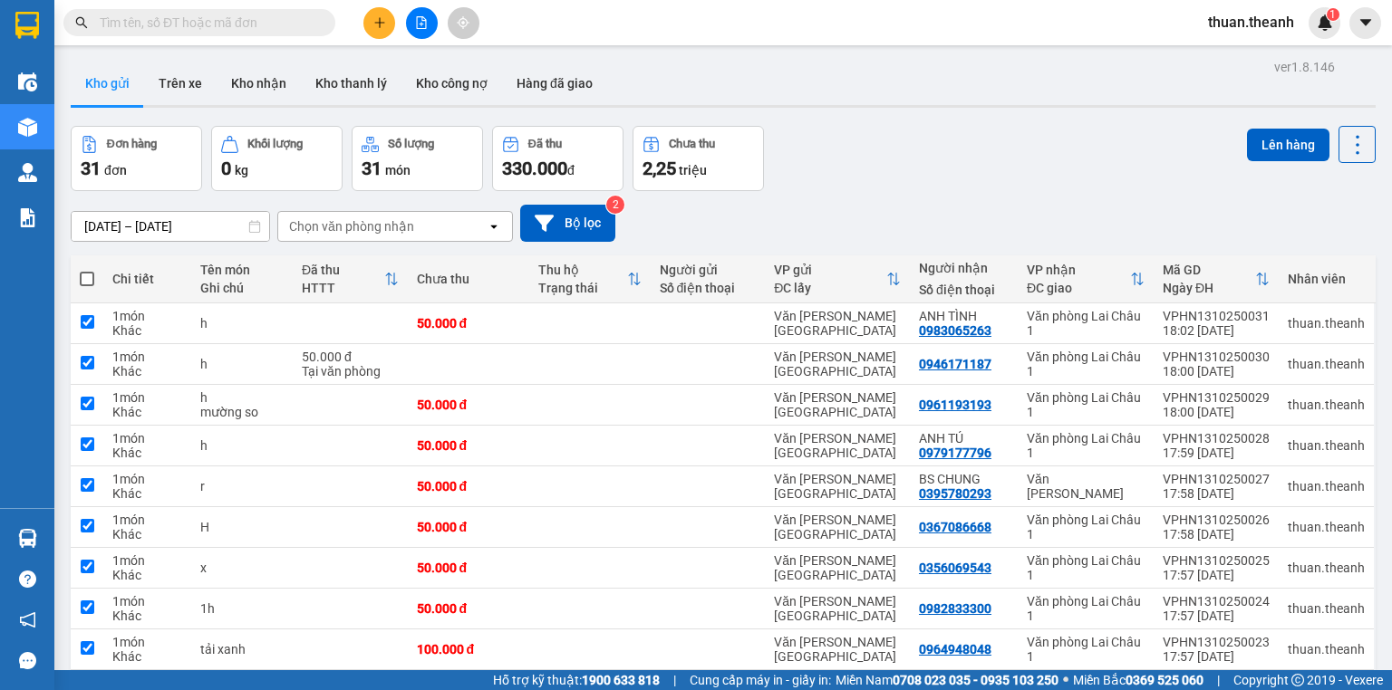
checkbox input "true"
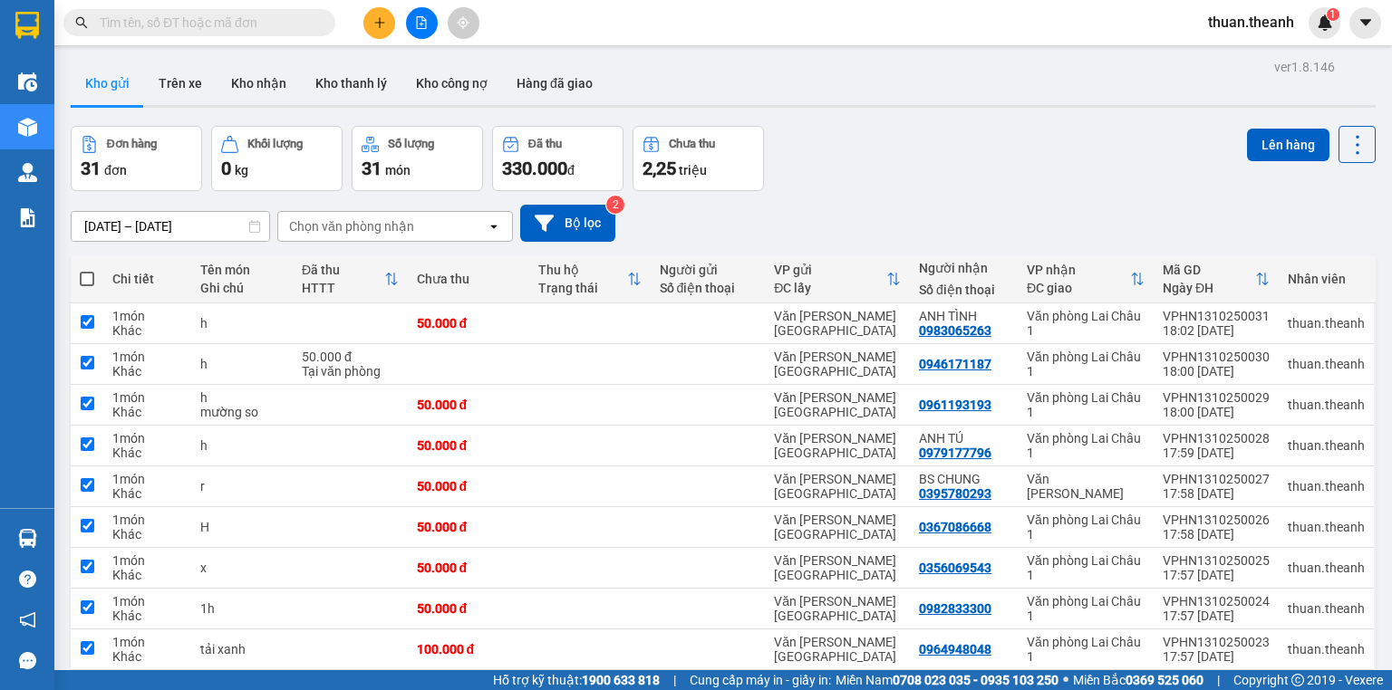
checkbox input "true"
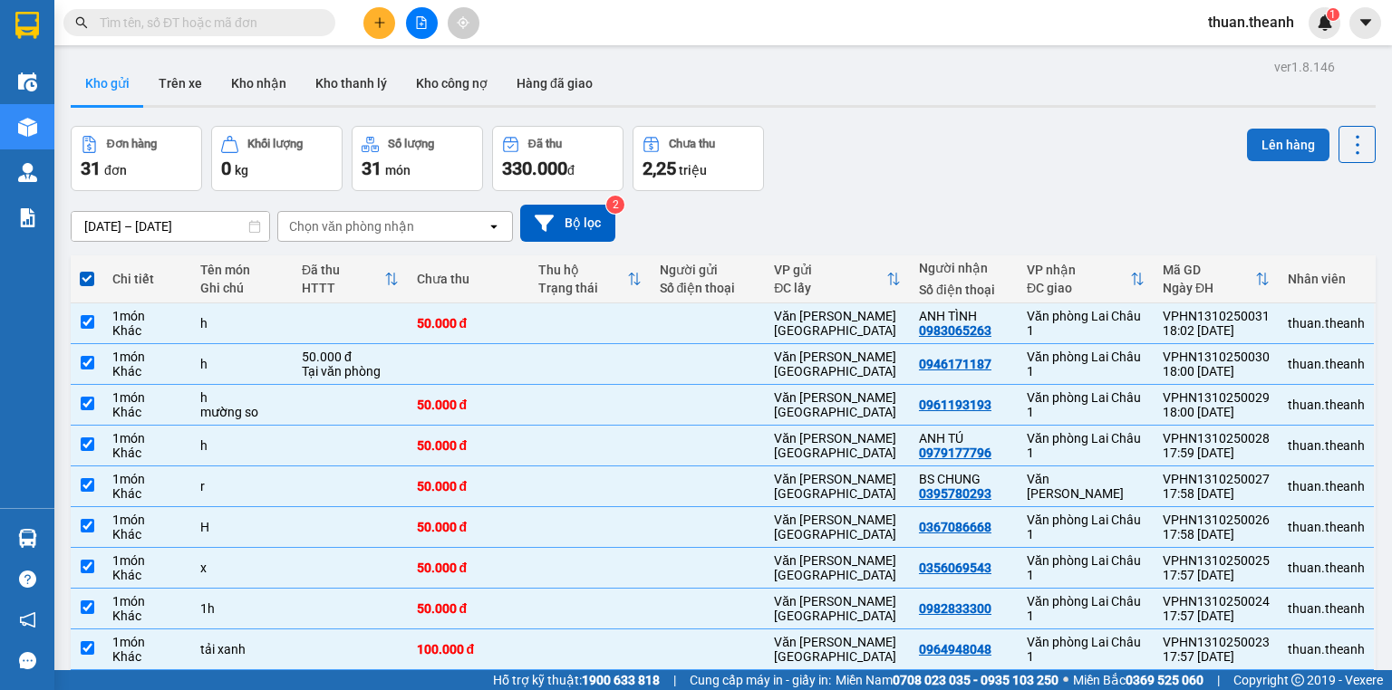
click at [1289, 142] on button "Lên hàng" at bounding box center [1288, 145] width 82 height 33
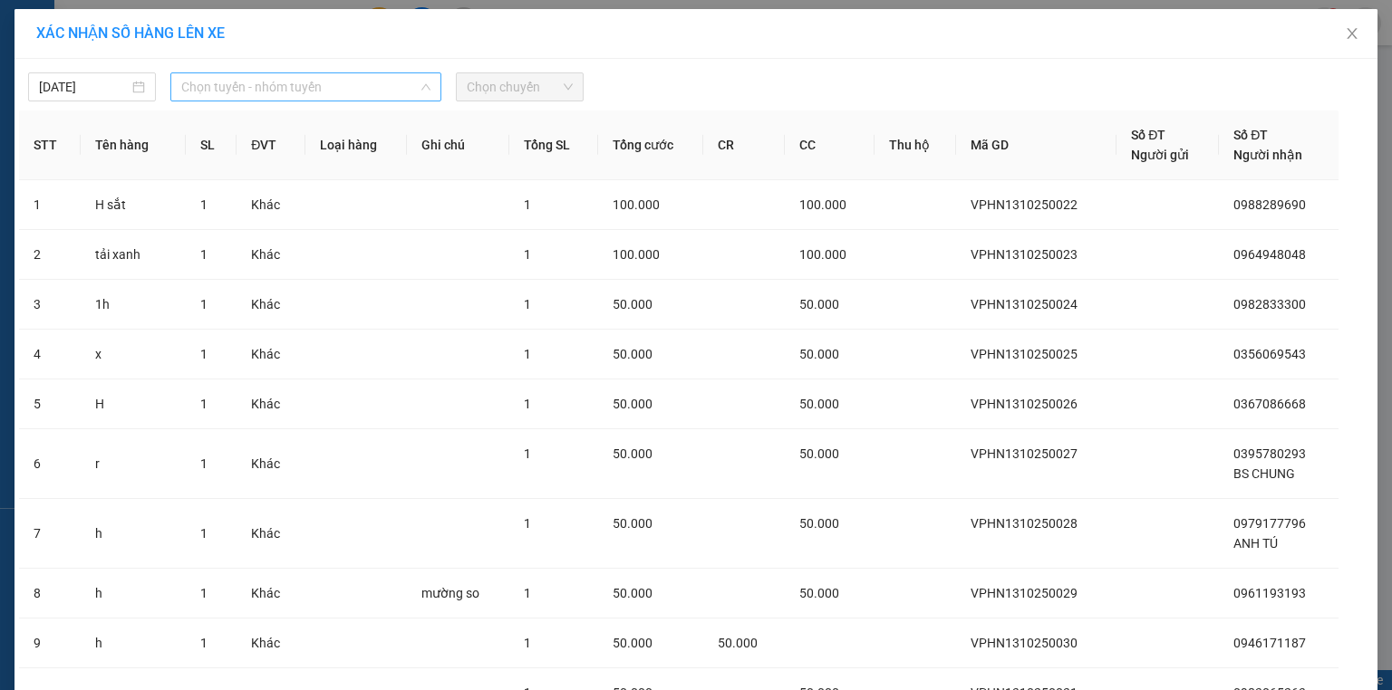
click at [246, 93] on span "Chọn tuyến - nhóm tuyến" at bounding box center [305, 86] width 249 height 27
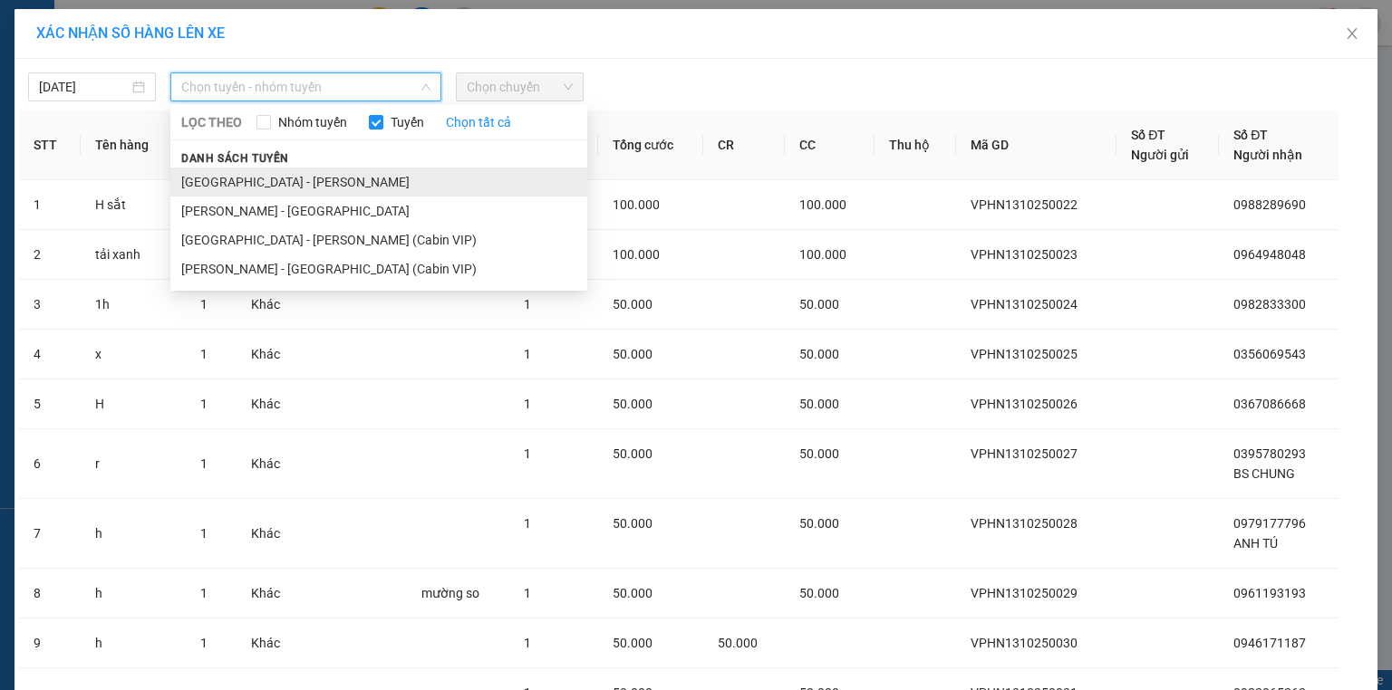
click at [260, 177] on li "[GEOGRAPHIC_DATA] - [PERSON_NAME]" at bounding box center [378, 182] width 417 height 29
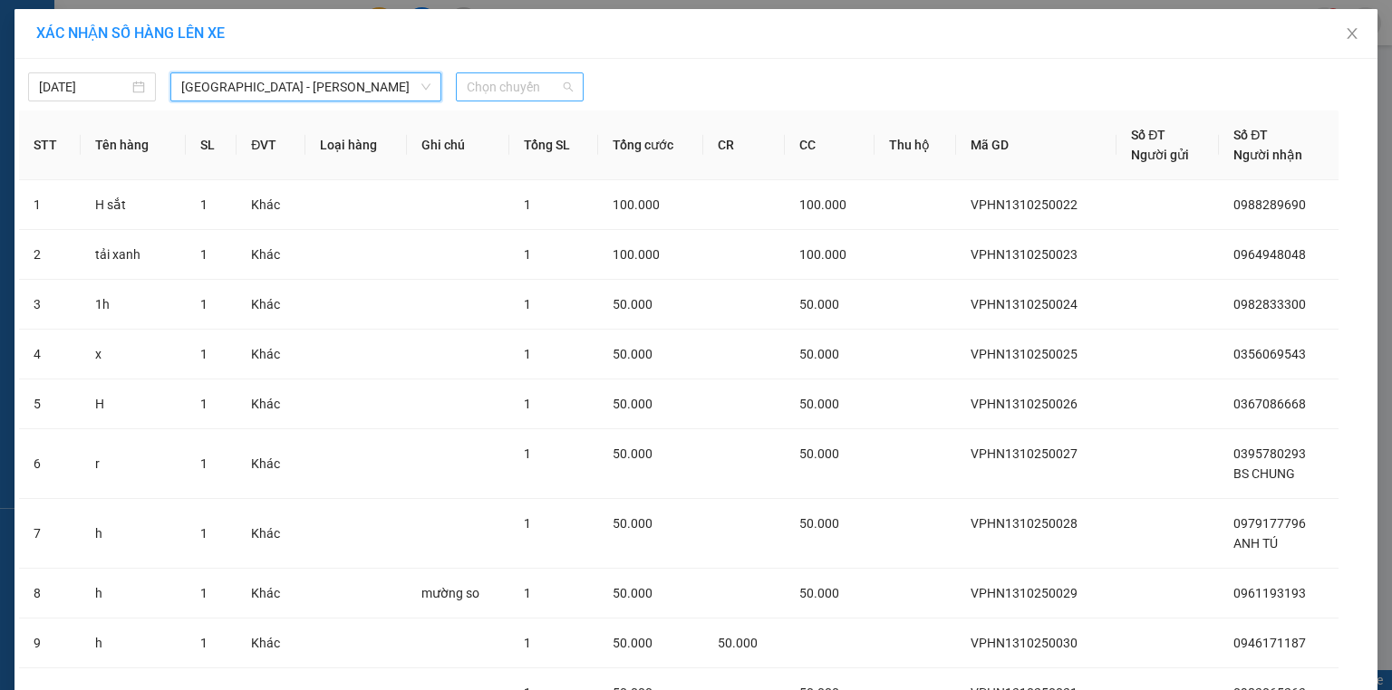
click at [484, 98] on span "Chọn chuyến" at bounding box center [520, 86] width 106 height 27
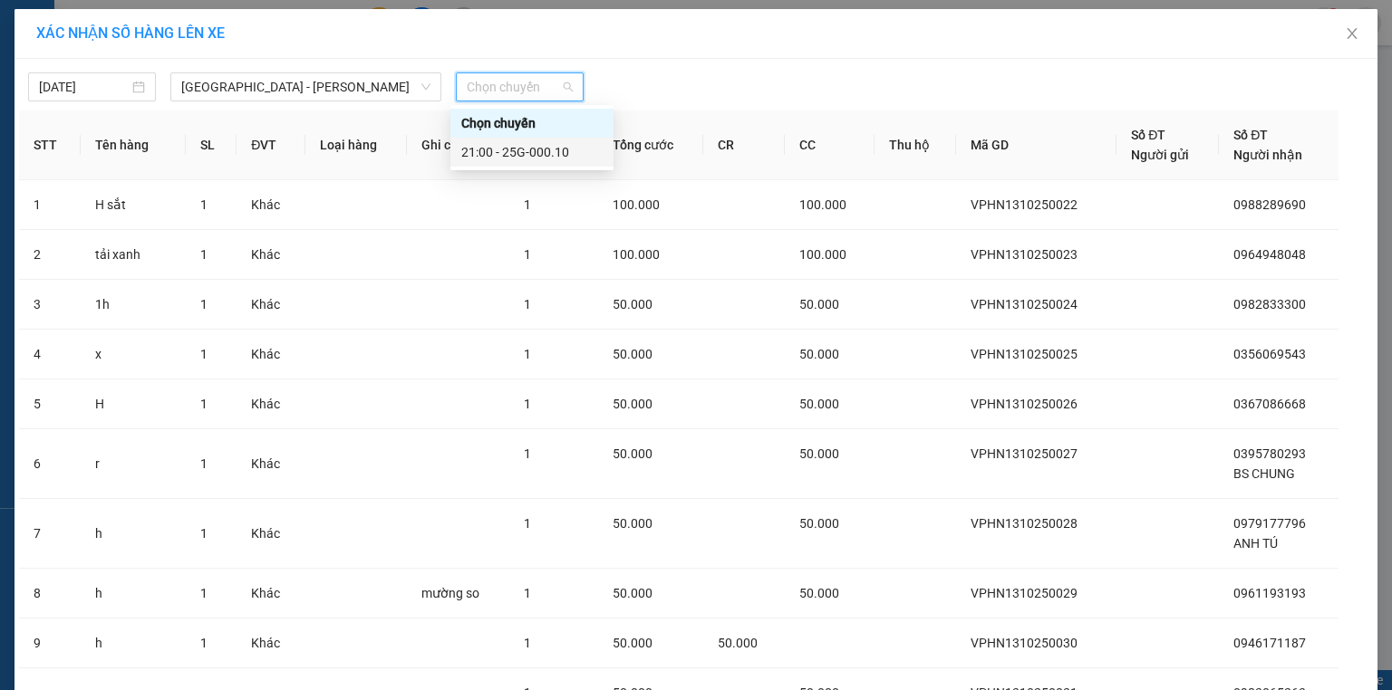
click at [502, 149] on div "21:00 - 25G-000.10" at bounding box center [531, 152] width 141 height 20
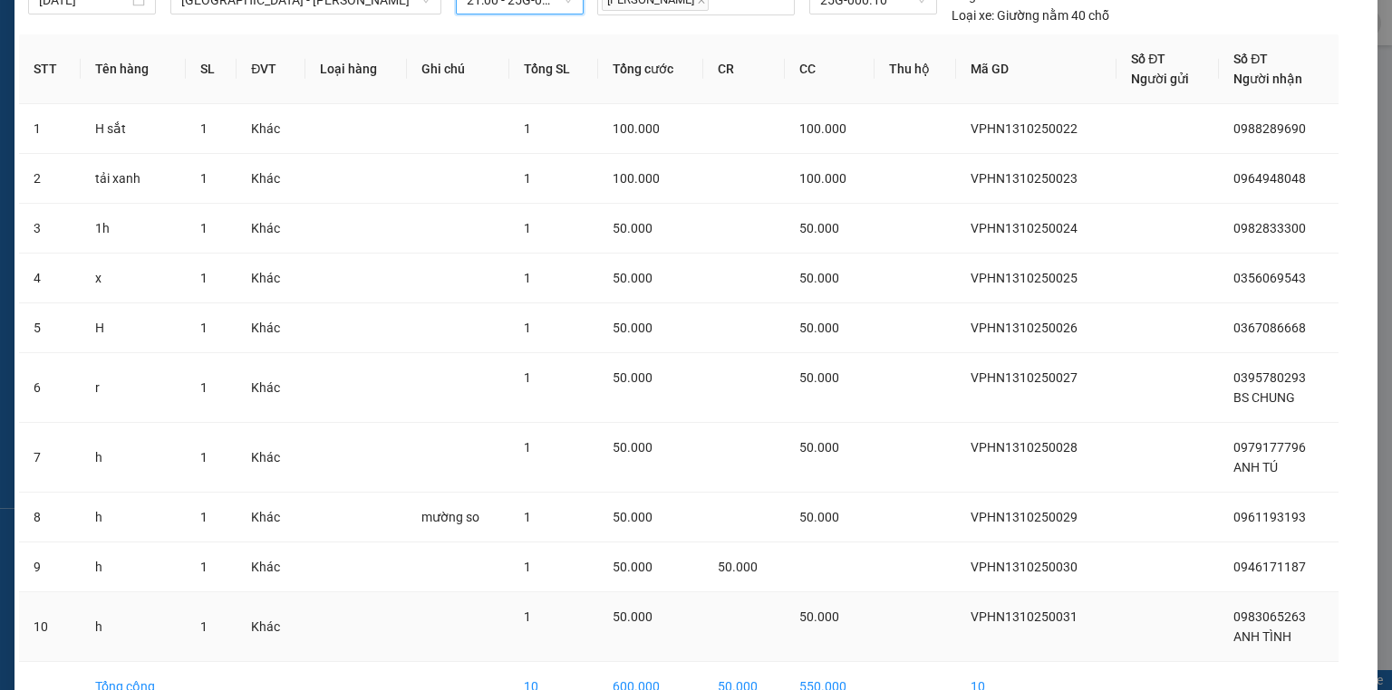
scroll to position [188, 0]
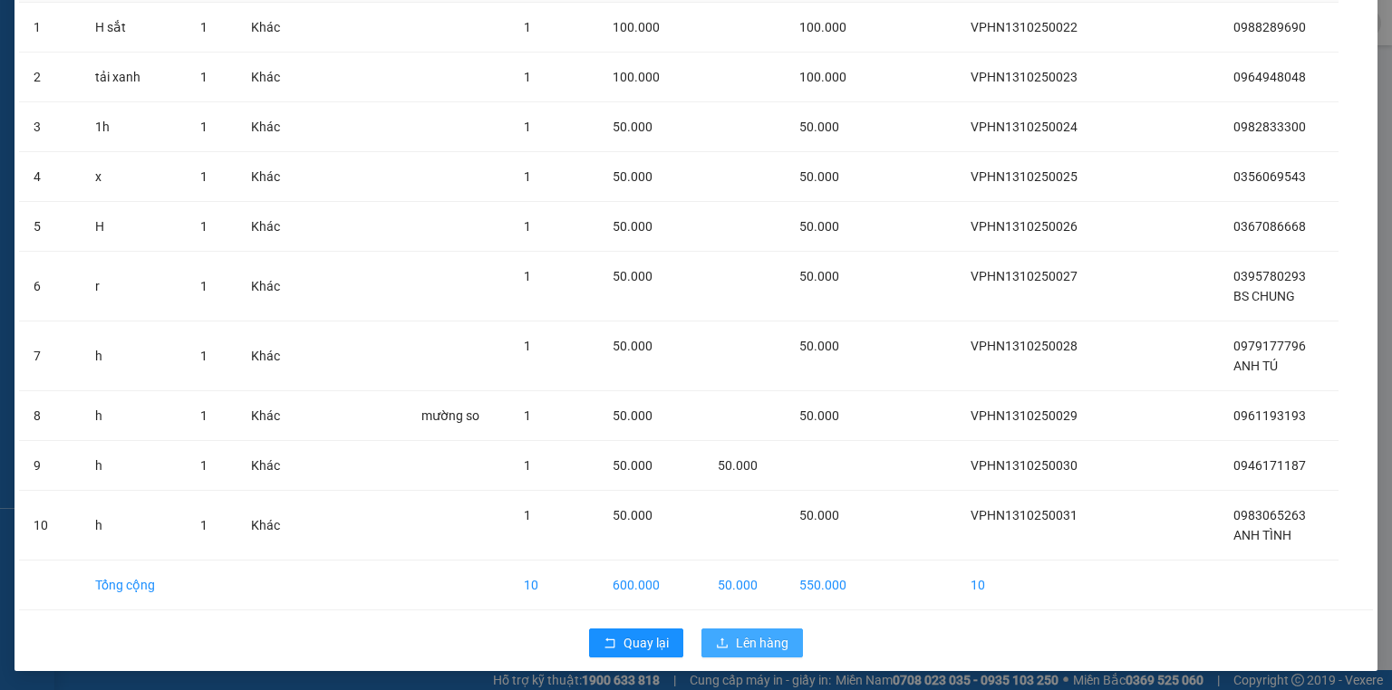
click at [736, 634] on span "Lên hàng" at bounding box center [762, 643] width 53 height 20
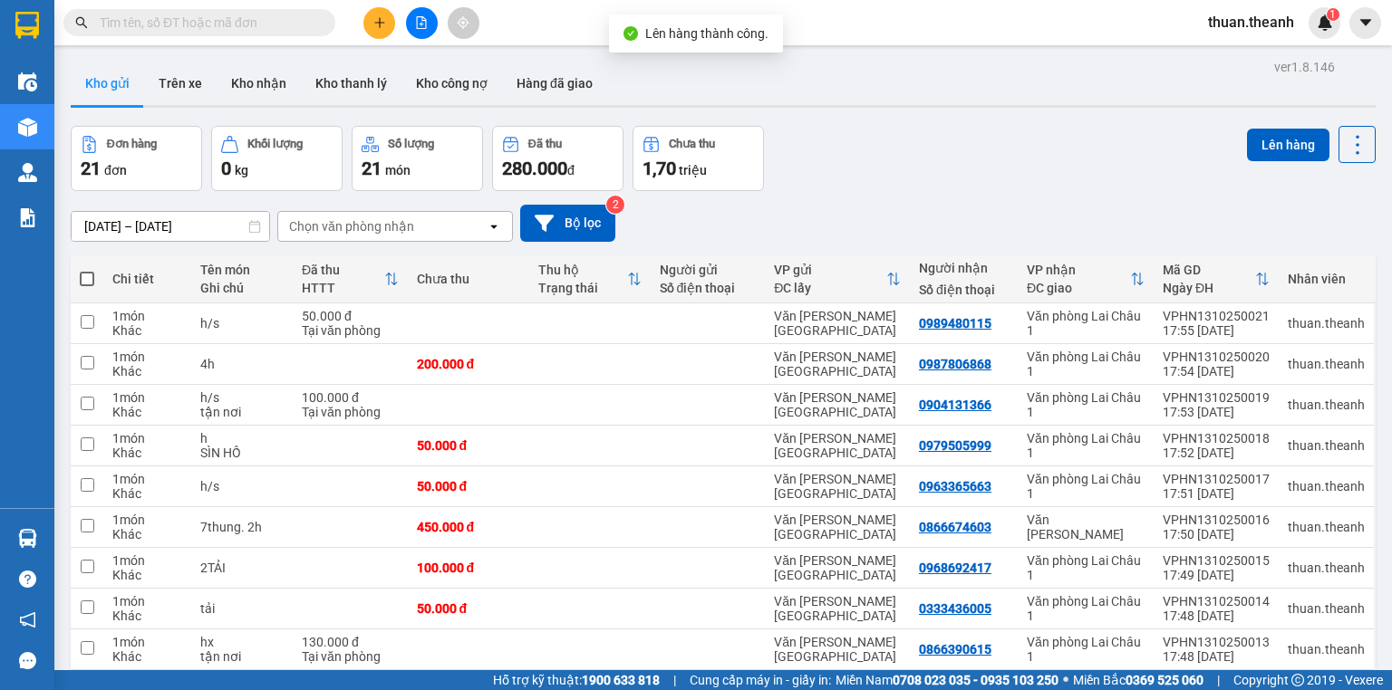
click at [83, 284] on span at bounding box center [87, 279] width 14 height 14
click at [87, 270] on input "checkbox" at bounding box center [87, 270] width 0 height 0
checkbox input "true"
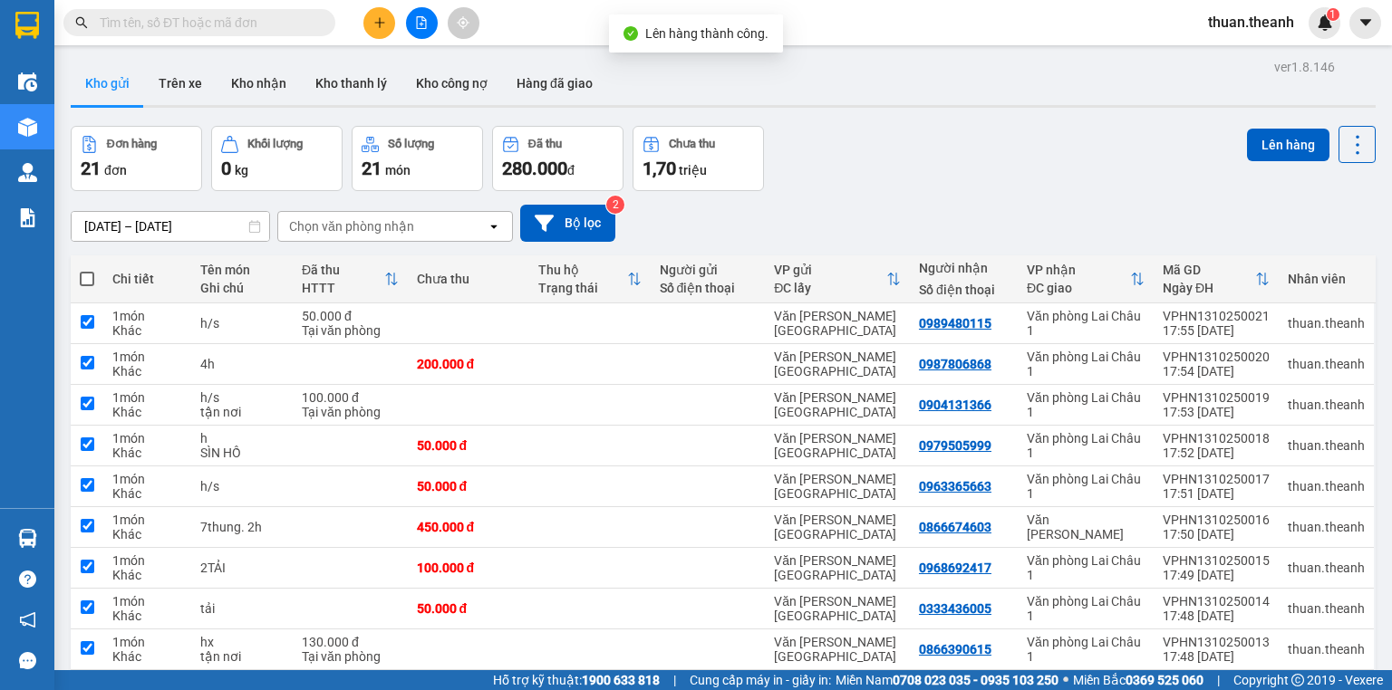
checkbox input "true"
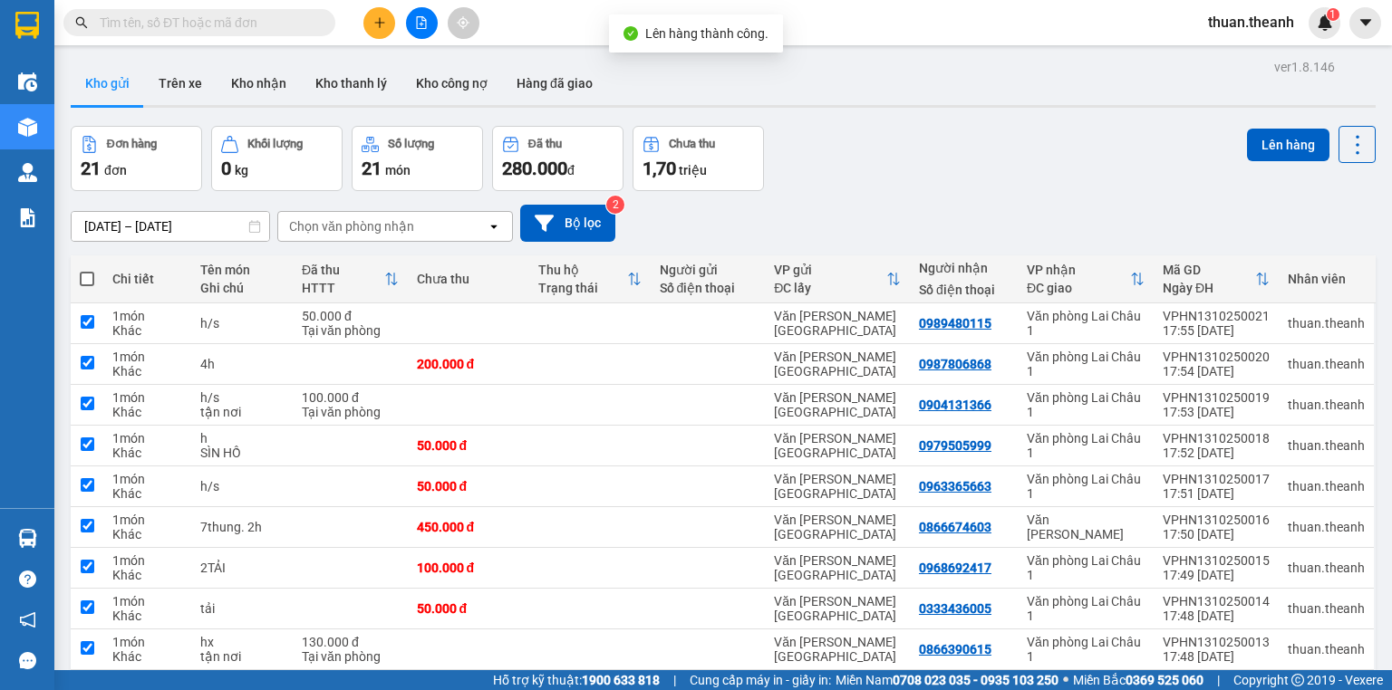
checkbox input "true"
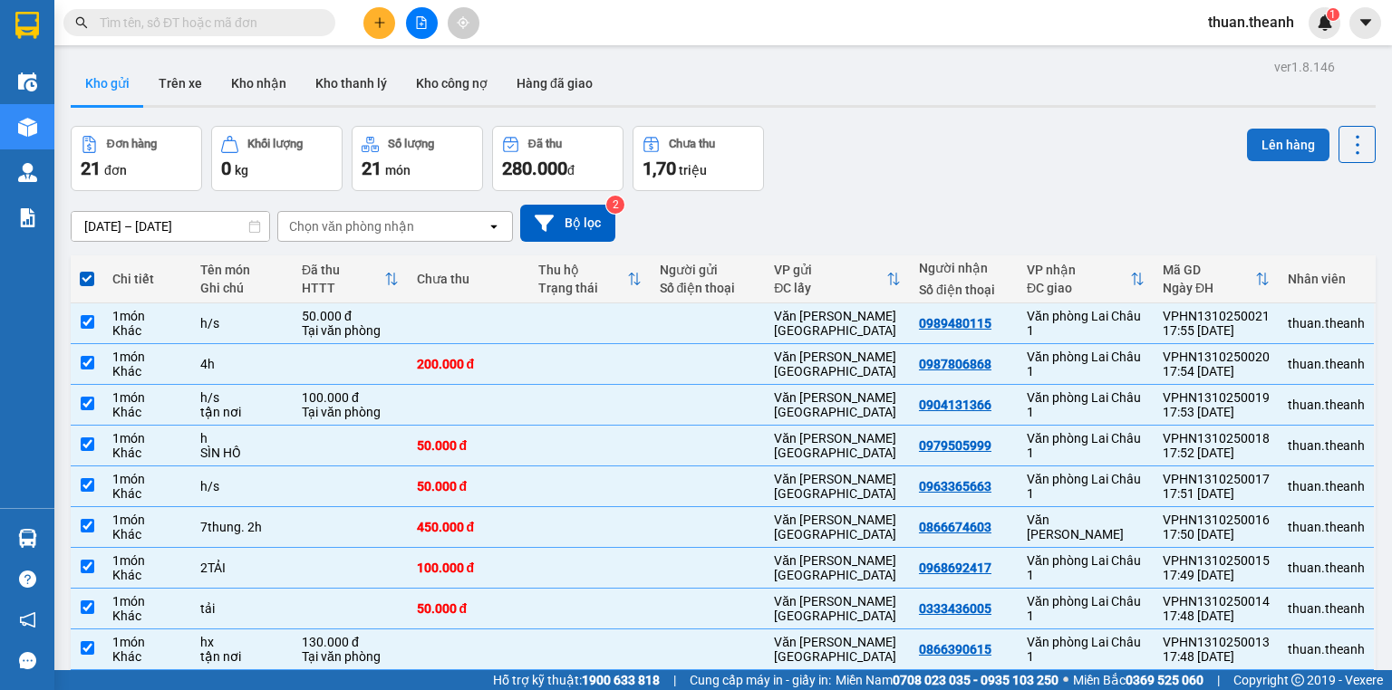
click at [1293, 141] on button "Lên hàng" at bounding box center [1288, 145] width 82 height 33
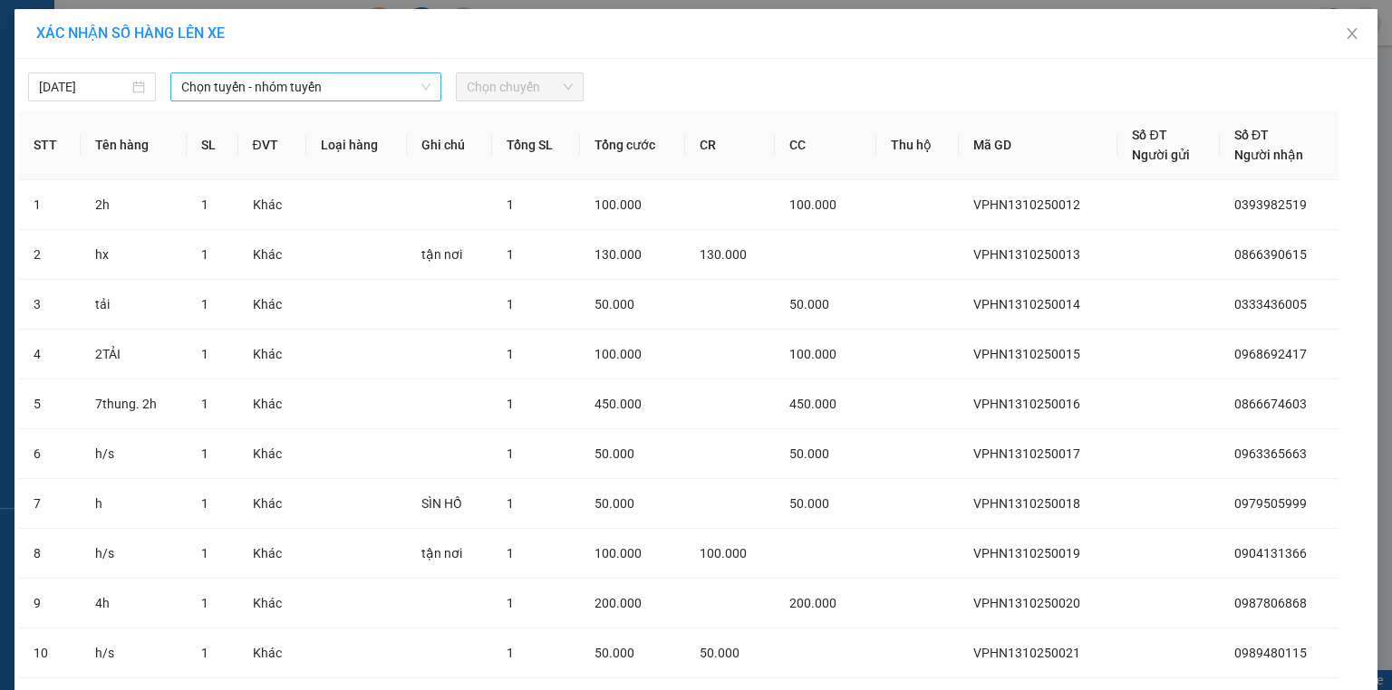
click at [324, 96] on span "Chọn tuyến - nhóm tuyến" at bounding box center [305, 86] width 249 height 27
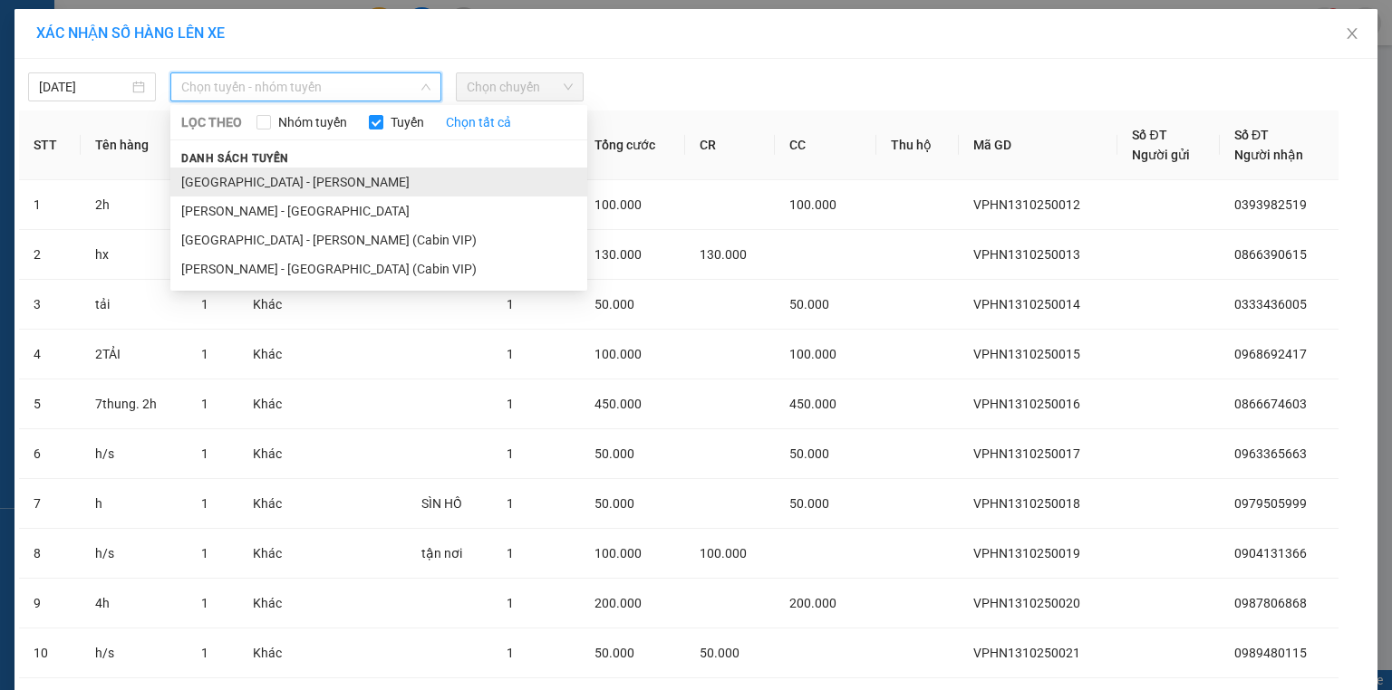
click at [294, 173] on li "[GEOGRAPHIC_DATA] - [PERSON_NAME]" at bounding box center [378, 182] width 417 height 29
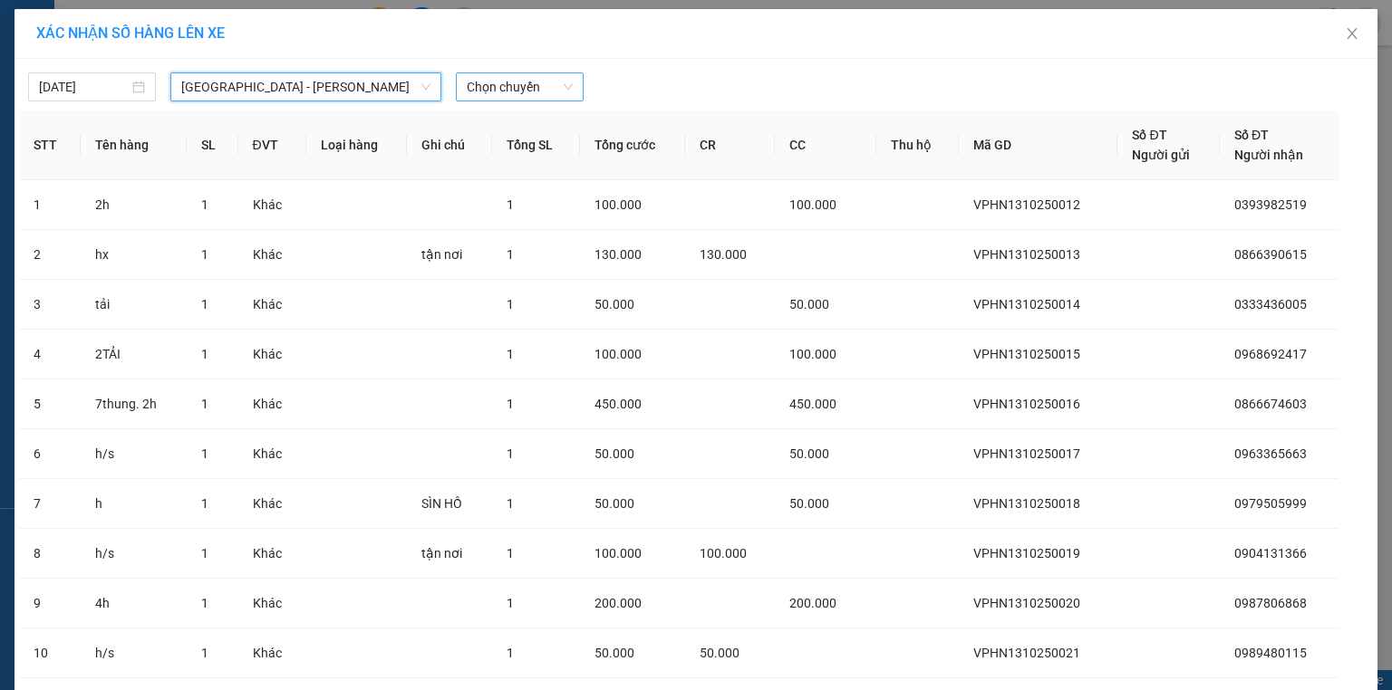
click at [481, 98] on span "Chọn chuyến" at bounding box center [520, 86] width 106 height 27
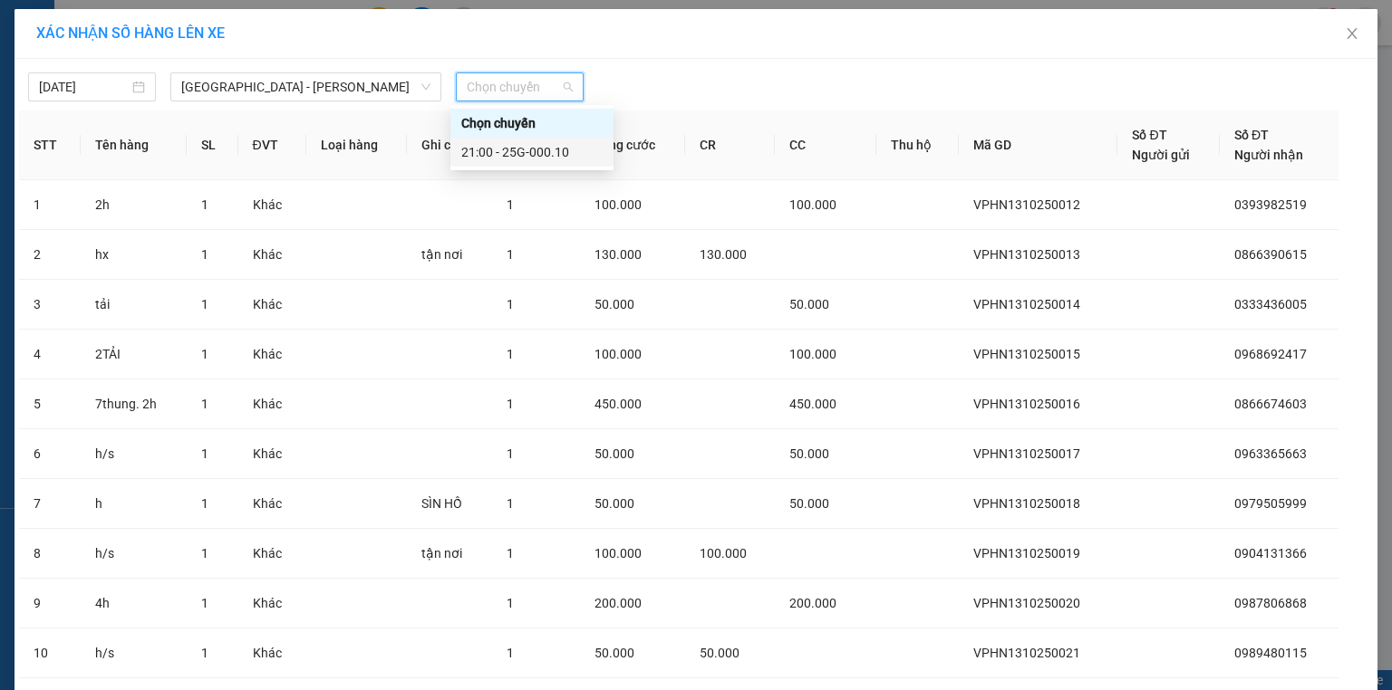
click at [507, 150] on div "21:00 - 25G-000.10" at bounding box center [531, 152] width 141 height 20
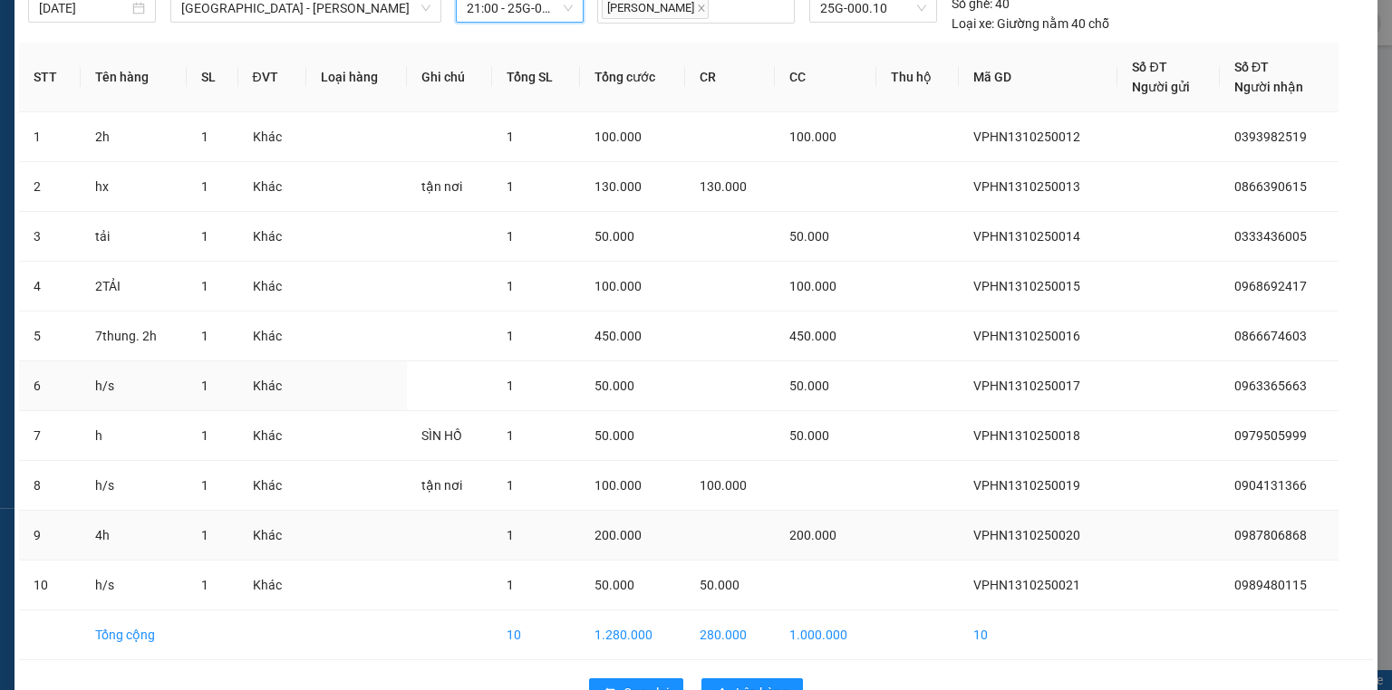
scroll to position [129, 0]
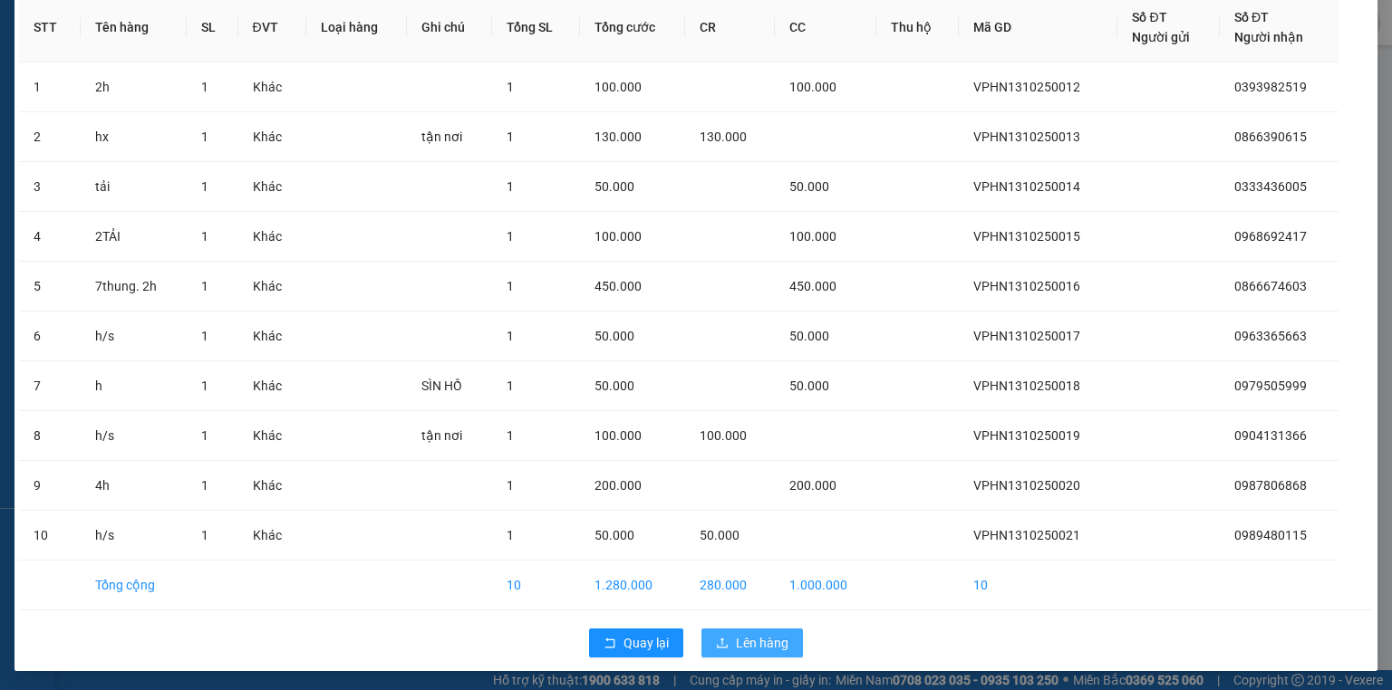
click at [729, 645] on button "Lên hàng" at bounding box center [751, 643] width 101 height 29
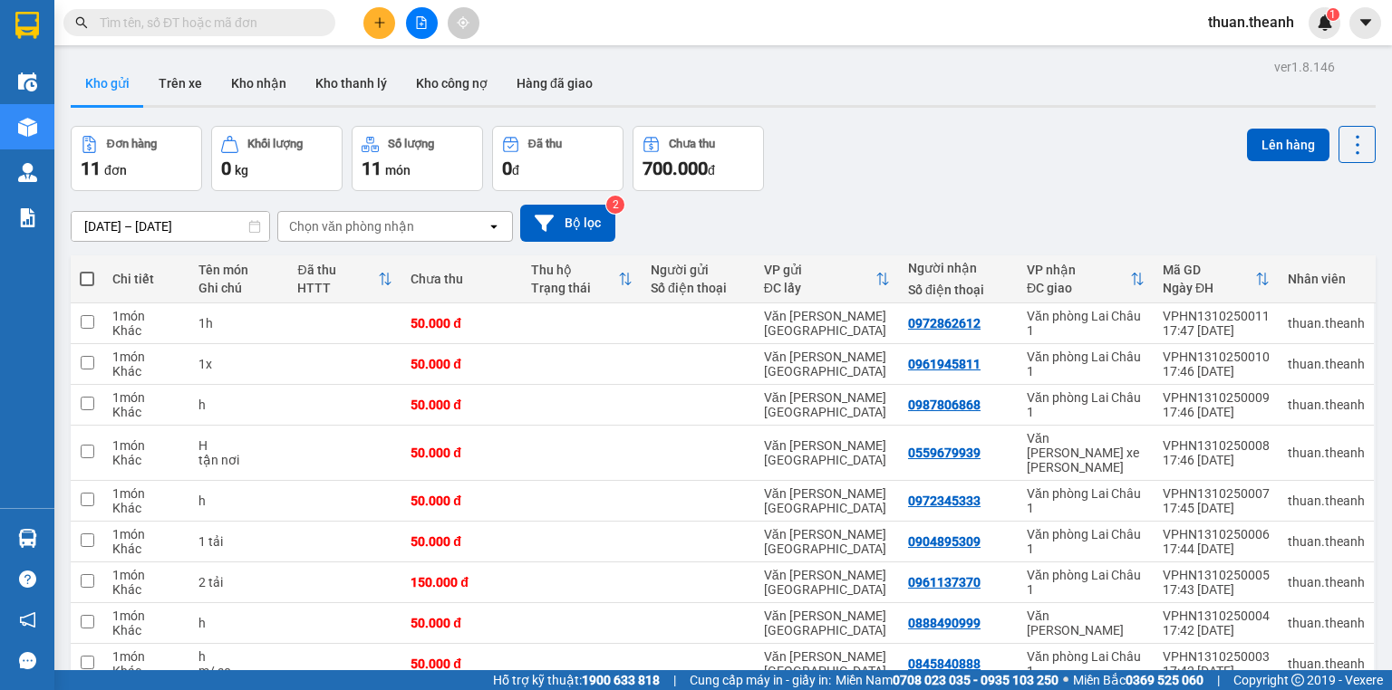
click at [92, 283] on span at bounding box center [87, 279] width 14 height 14
click at [87, 270] on input "checkbox" at bounding box center [87, 270] width 0 height 0
checkbox input "true"
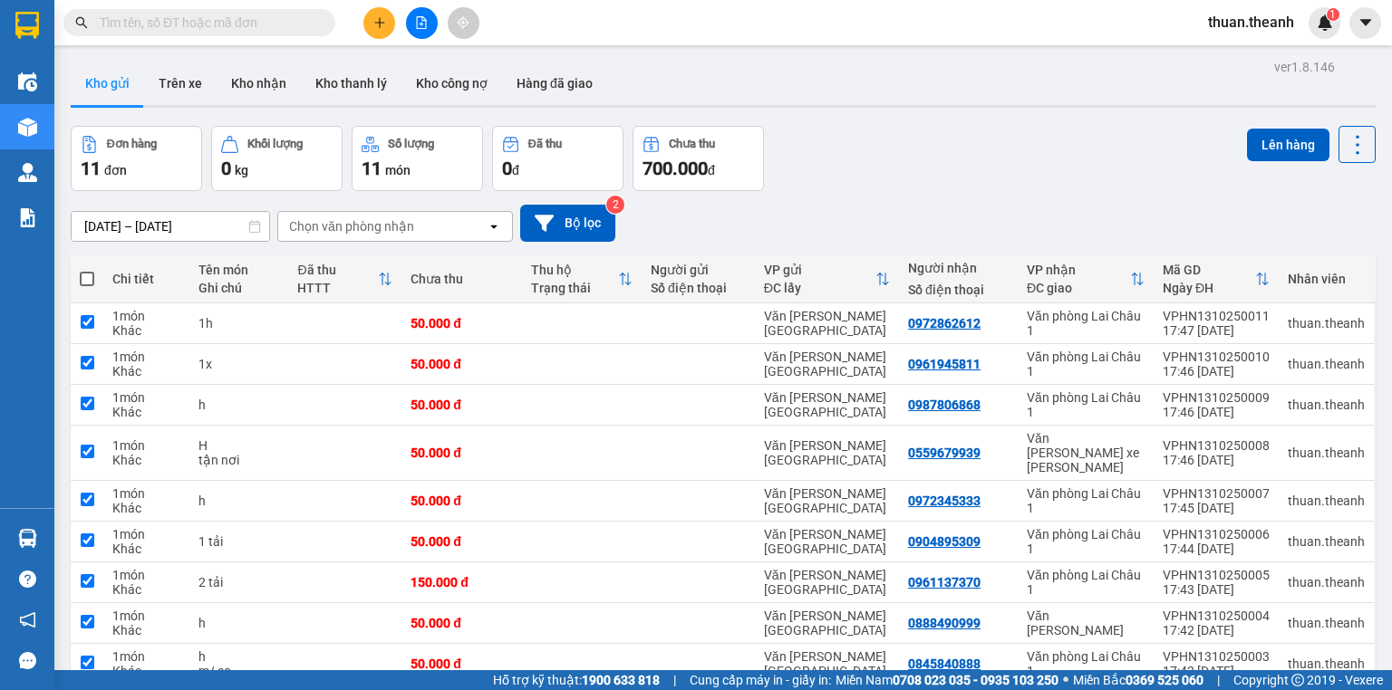
checkbox input "true"
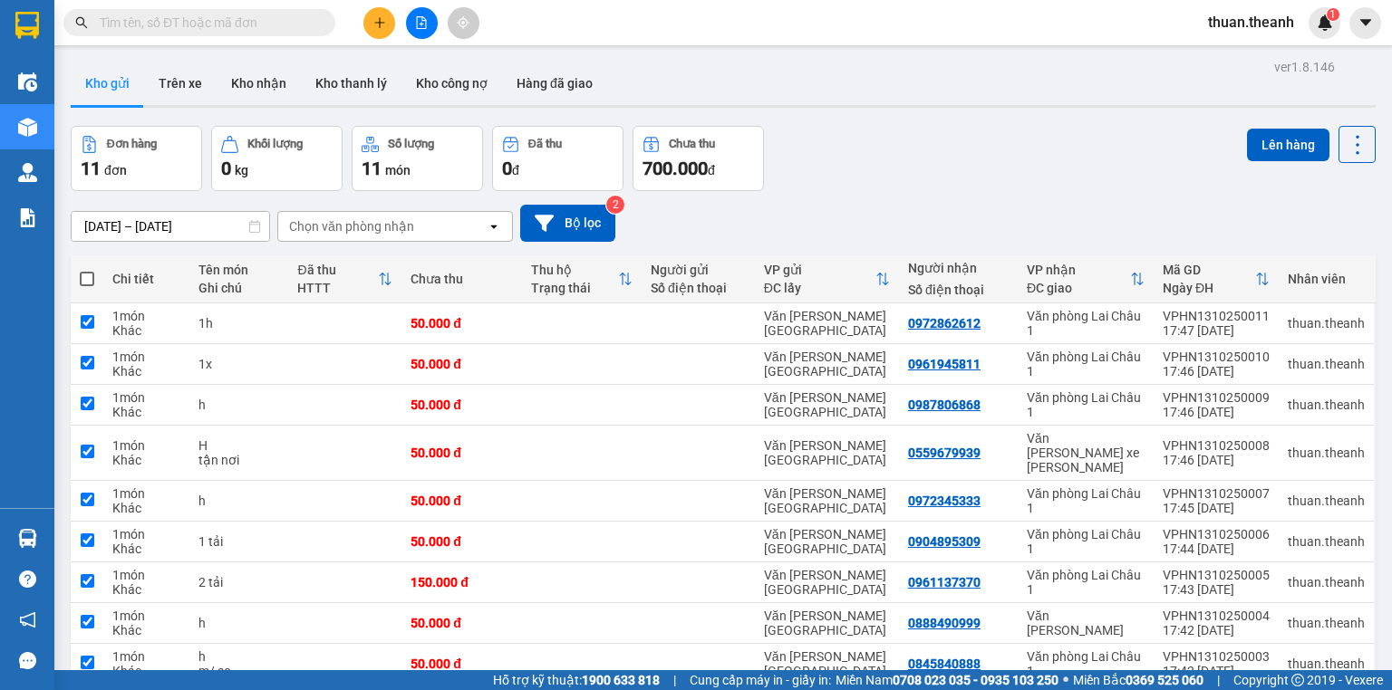
checkbox input "true"
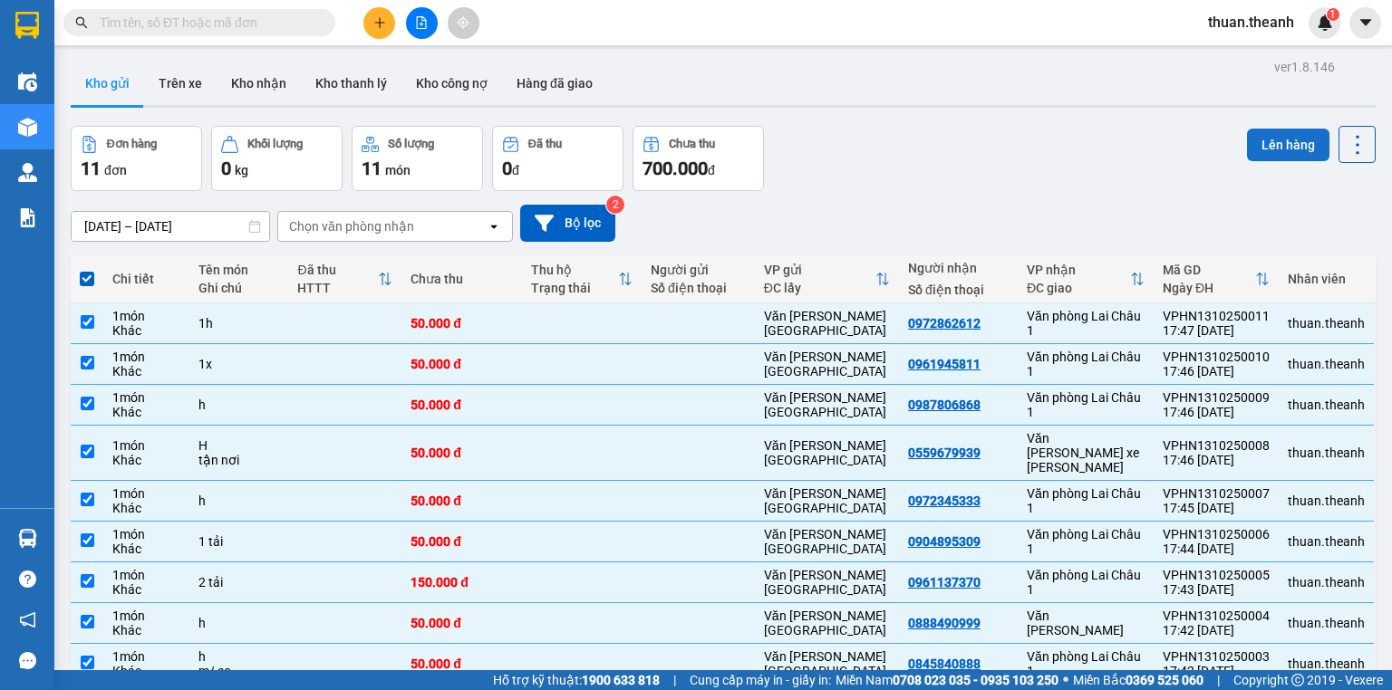
click at [1270, 139] on button "Lên hàng" at bounding box center [1288, 145] width 82 height 33
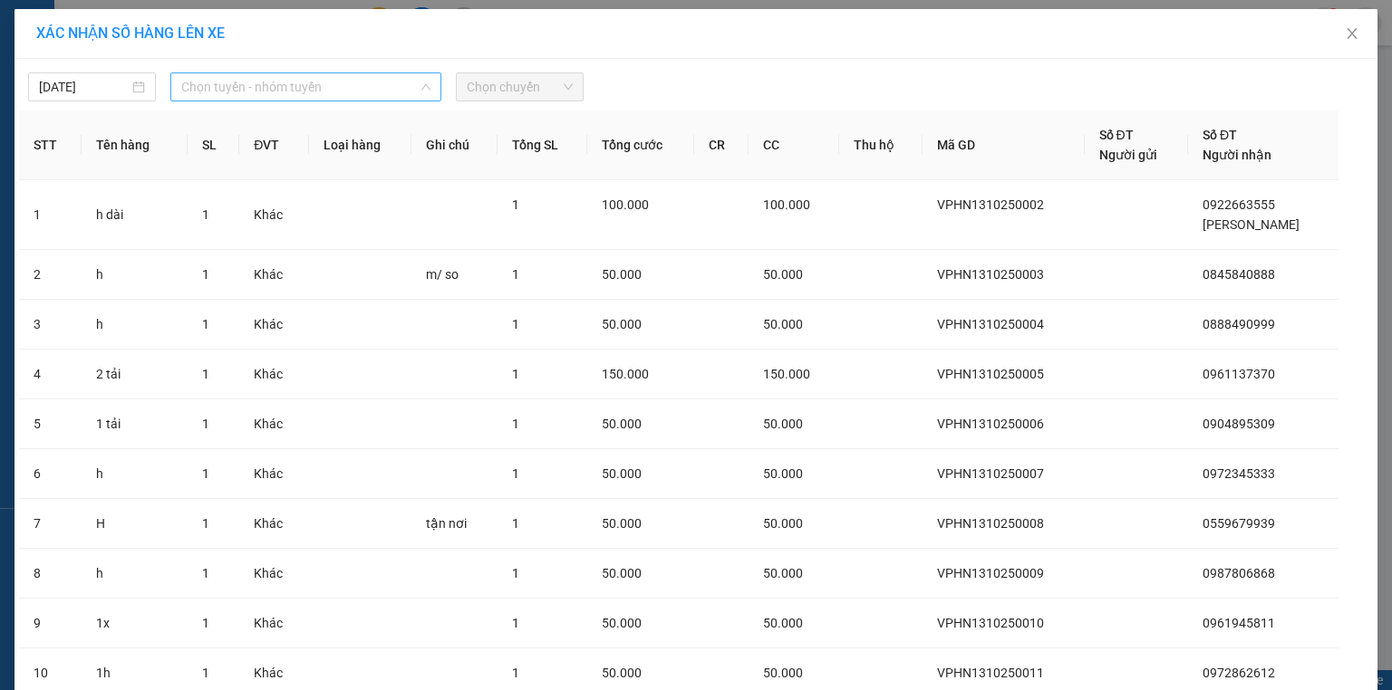
click at [355, 87] on span "Chọn tuyến - nhóm tuyến" at bounding box center [305, 86] width 249 height 27
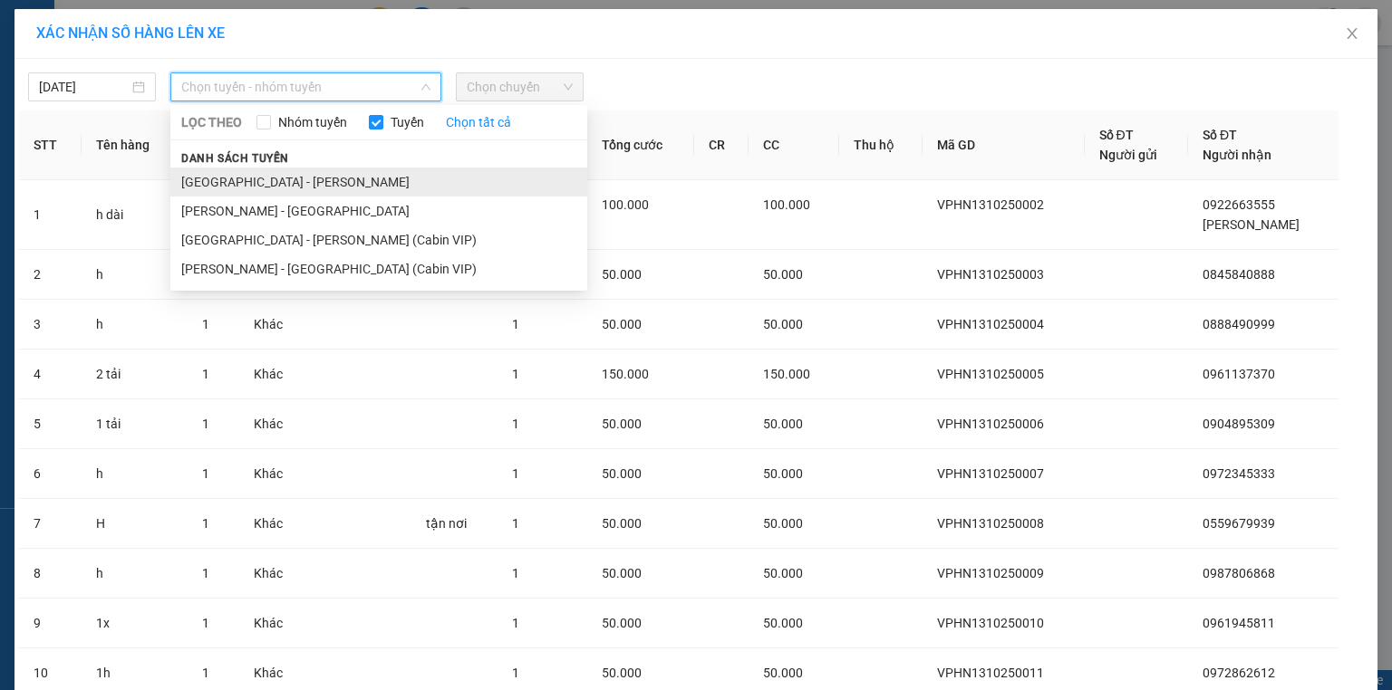
click at [294, 184] on li "[GEOGRAPHIC_DATA] - [PERSON_NAME]" at bounding box center [378, 182] width 417 height 29
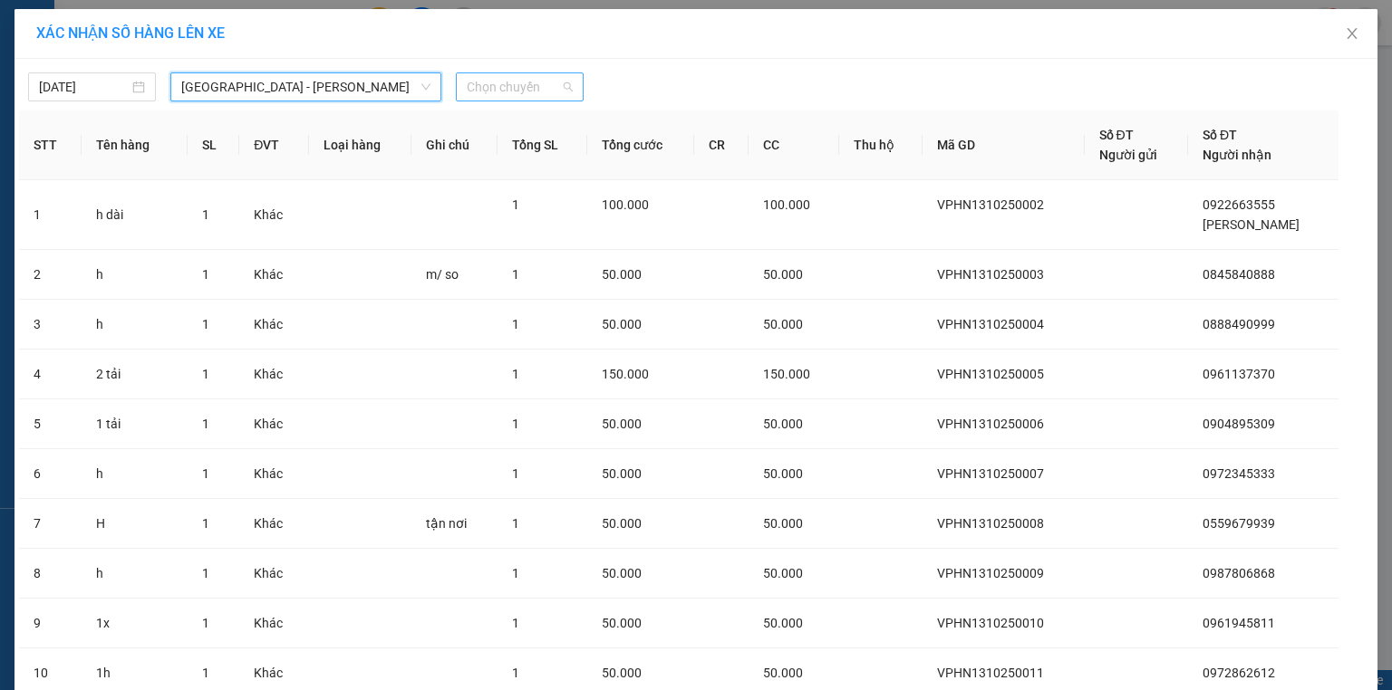
click at [516, 95] on span "Chọn chuyến" at bounding box center [520, 86] width 106 height 27
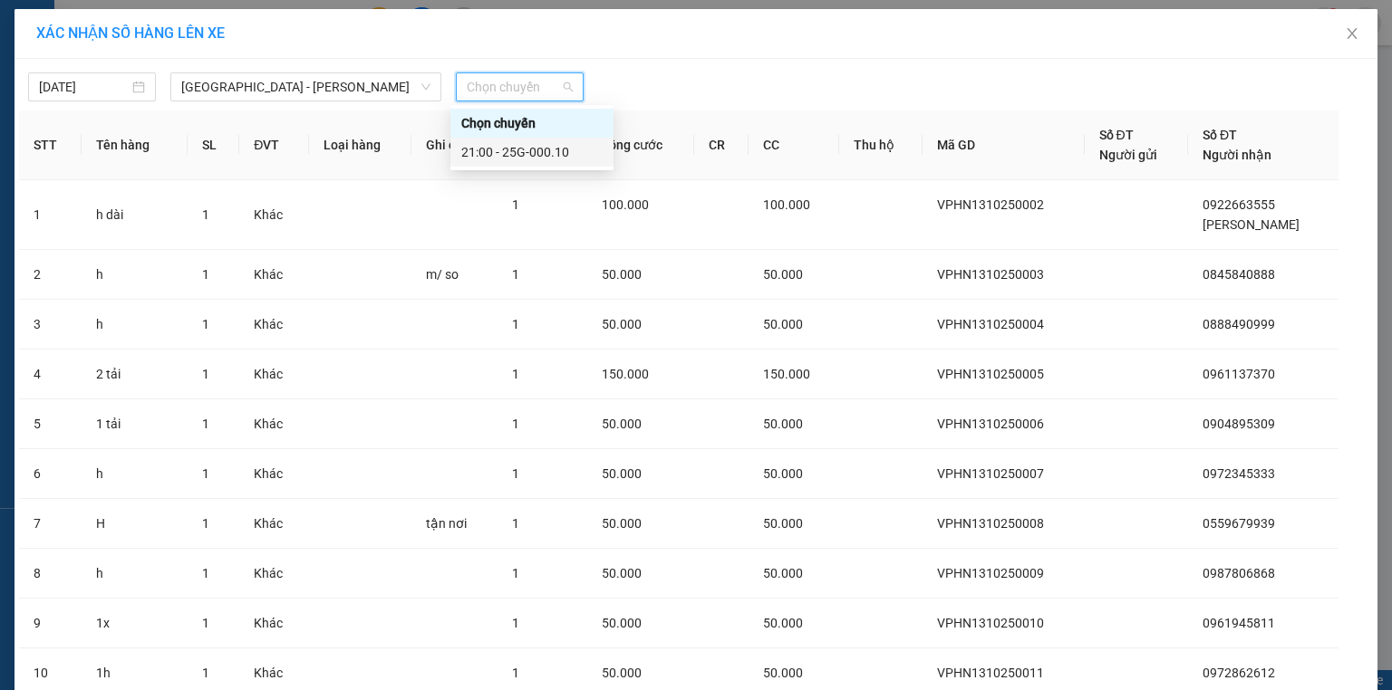
click at [520, 154] on div "21:00 - 25G-000.10" at bounding box center [531, 152] width 141 height 20
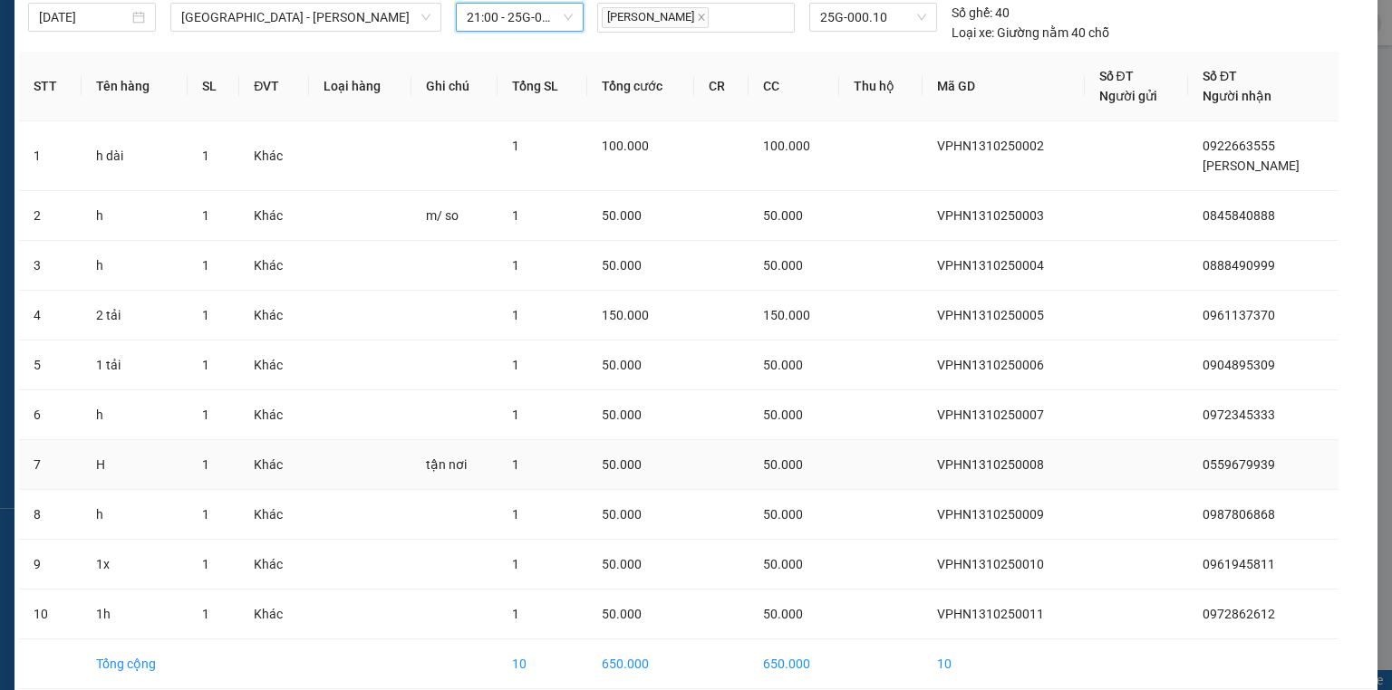
scroll to position [149, 0]
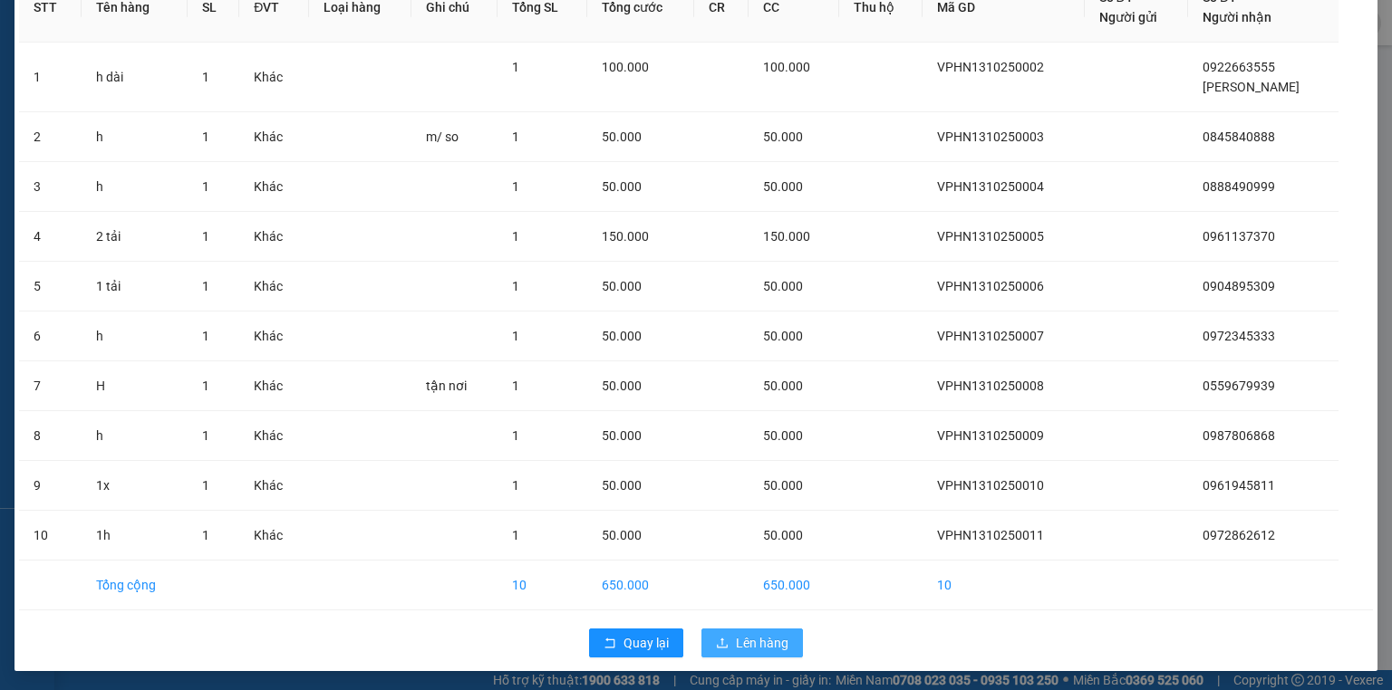
click at [756, 639] on span "Lên hàng" at bounding box center [762, 643] width 53 height 20
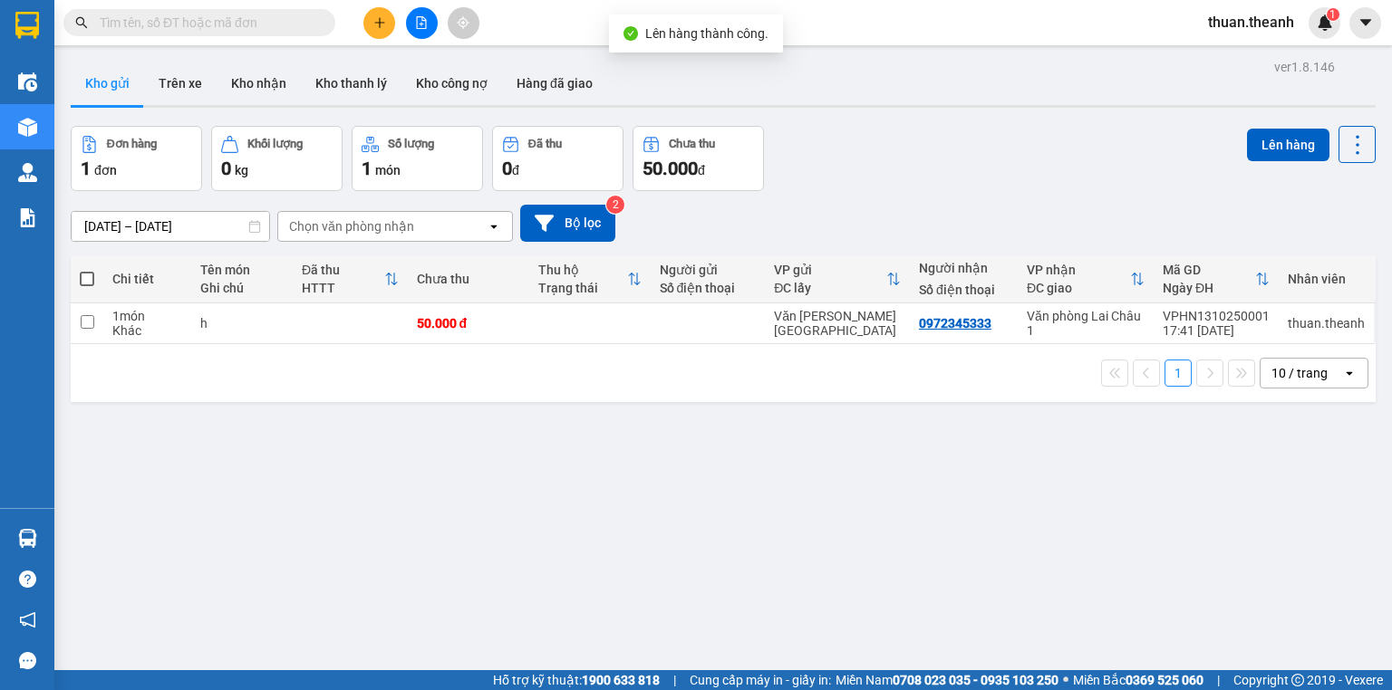
click at [86, 279] on span at bounding box center [87, 279] width 14 height 14
click at [87, 270] on input "checkbox" at bounding box center [87, 270] width 0 height 0
checkbox input "true"
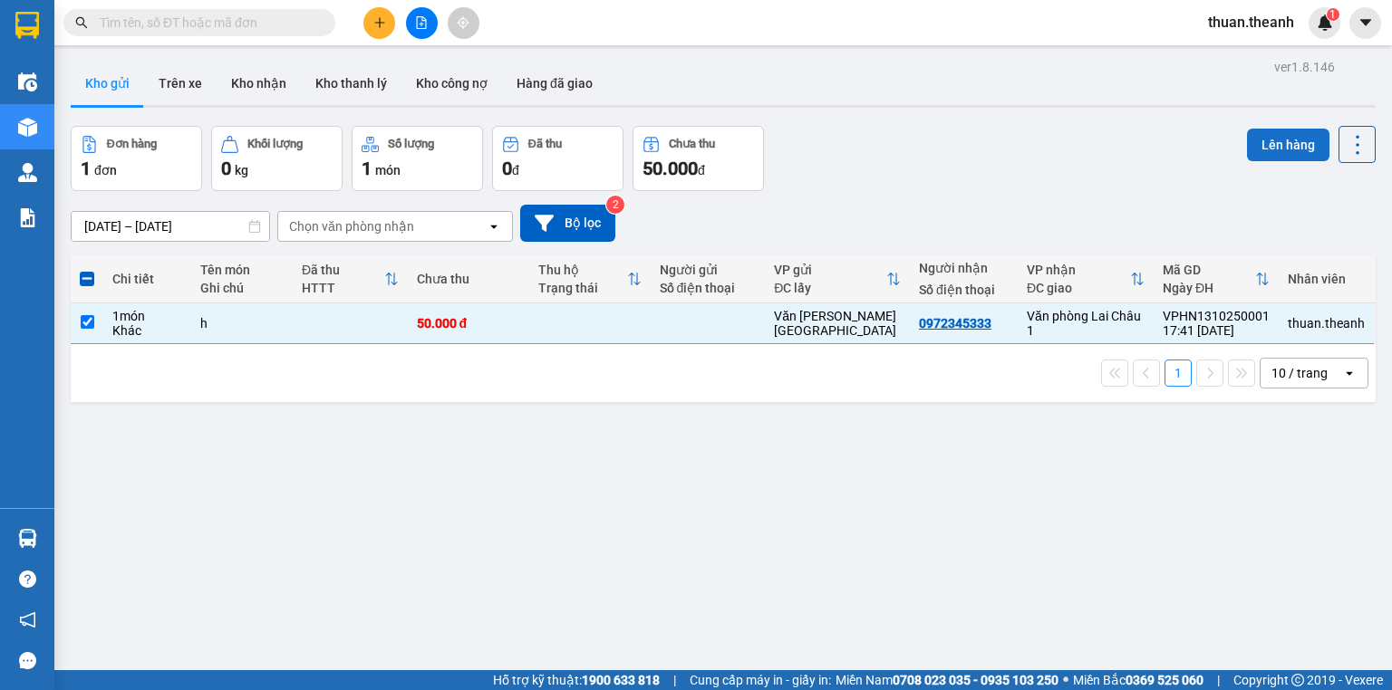
click at [1253, 149] on button "Lên hàng" at bounding box center [1288, 145] width 82 height 33
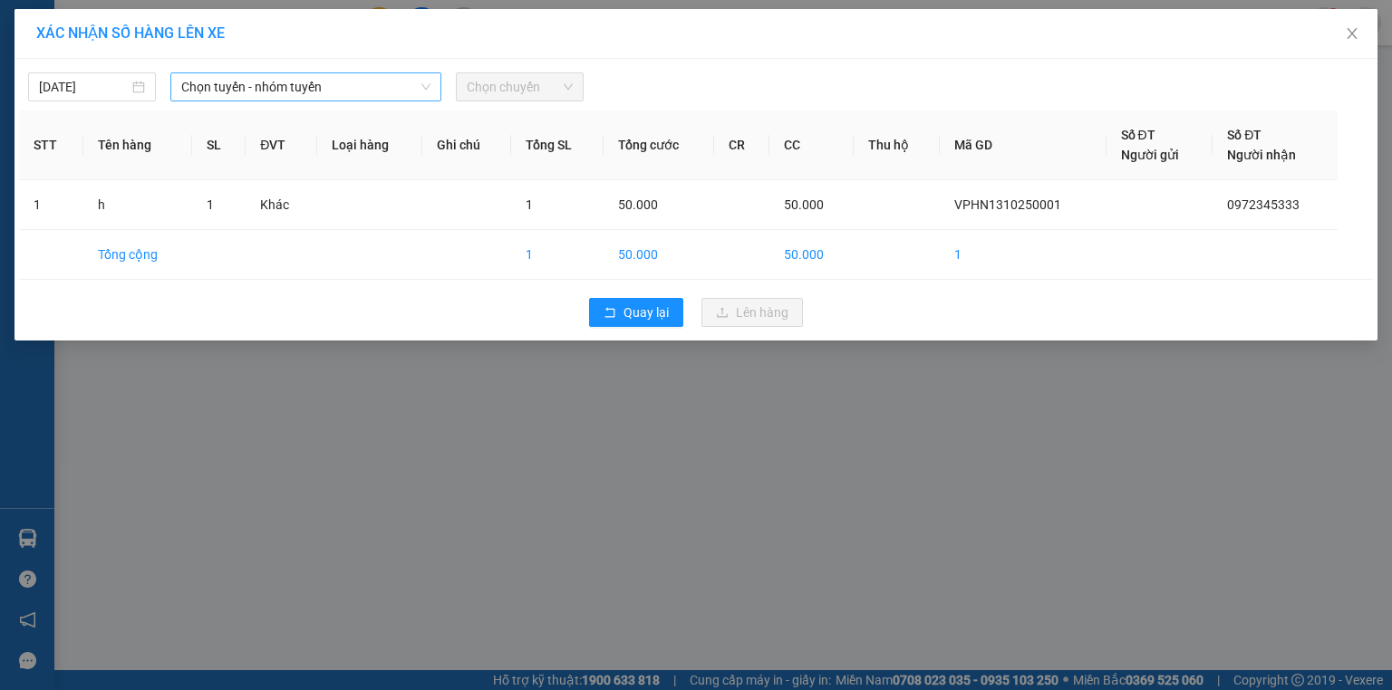
click at [261, 94] on span "Chọn tuyến - nhóm tuyến" at bounding box center [305, 86] width 249 height 27
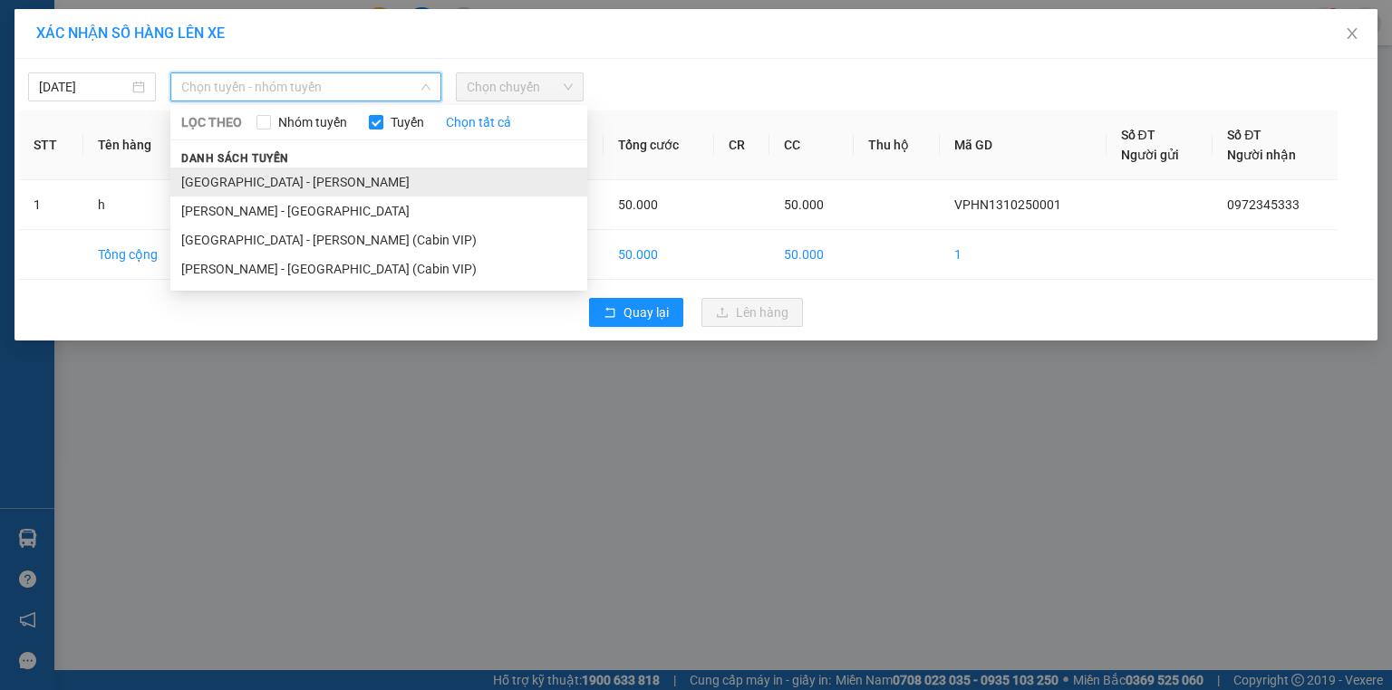
click at [254, 178] on li "[GEOGRAPHIC_DATA] - [PERSON_NAME]" at bounding box center [378, 182] width 417 height 29
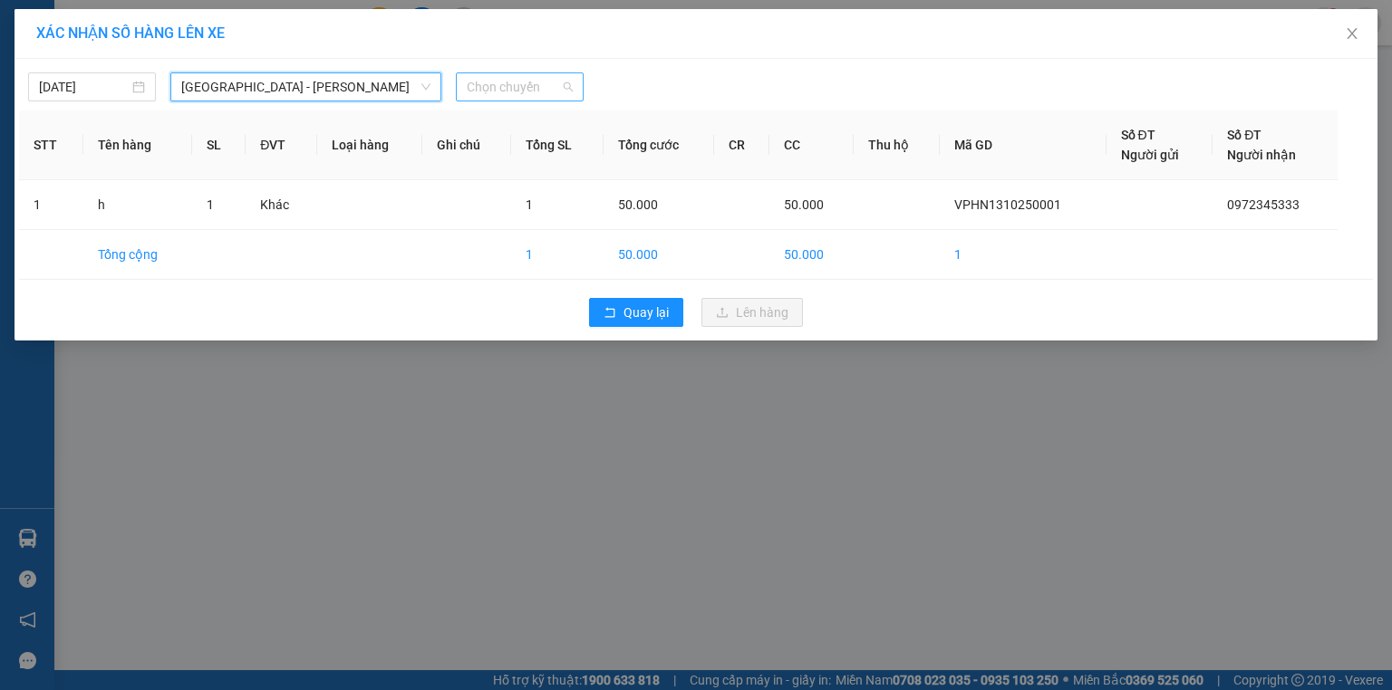
click at [497, 80] on span "Chọn chuyến" at bounding box center [520, 86] width 106 height 27
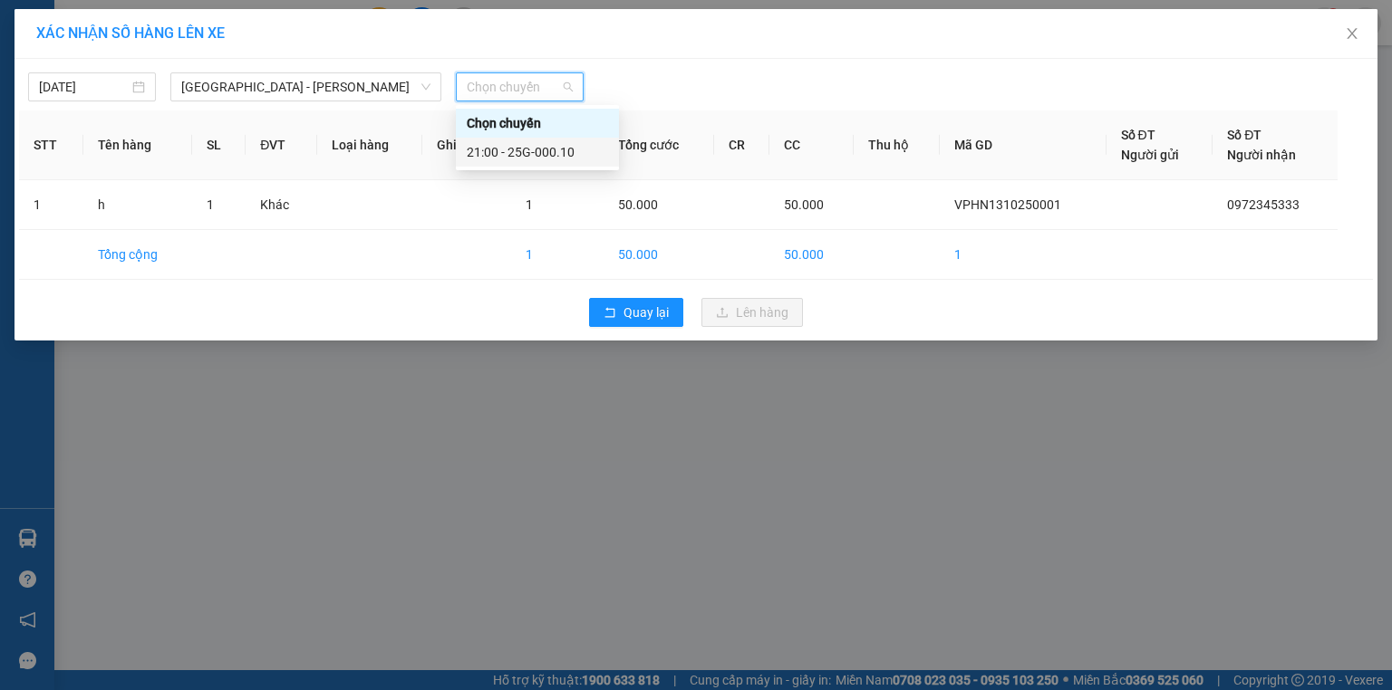
click at [534, 151] on div "21:00 - 25G-000.10" at bounding box center [537, 152] width 141 height 20
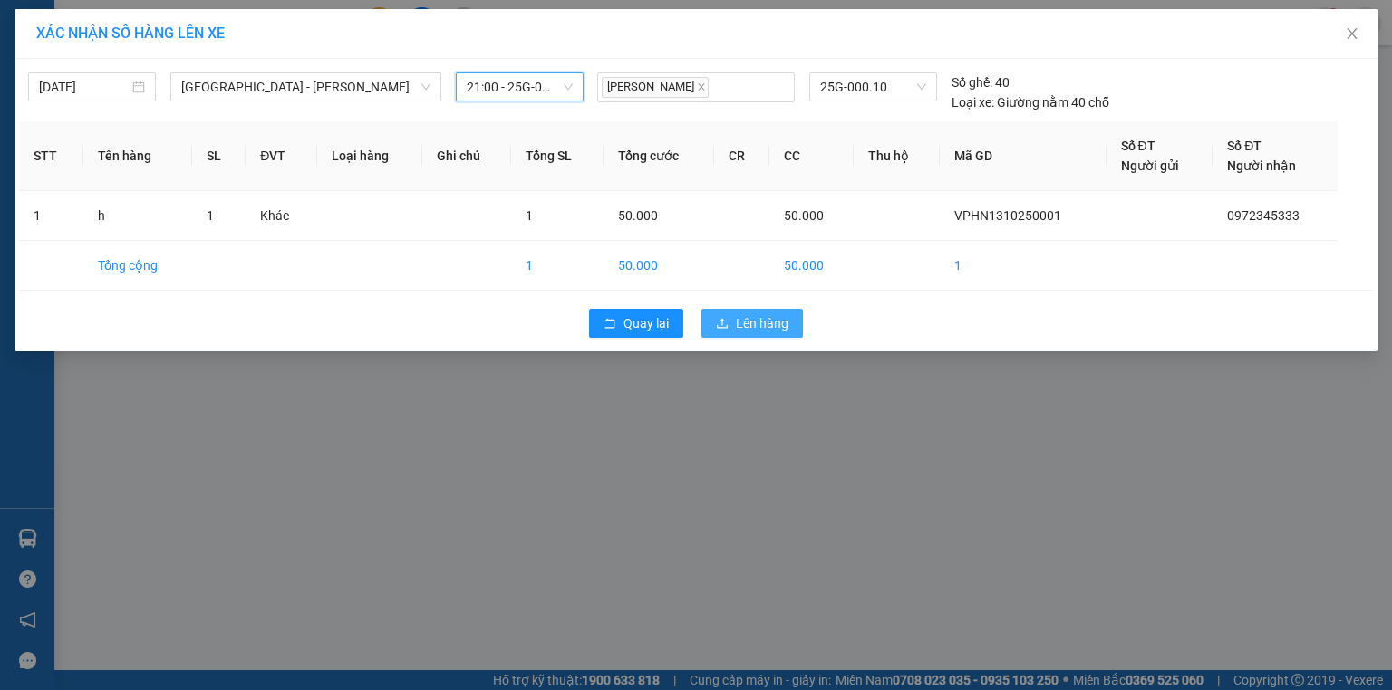
click at [768, 315] on span "Lên hàng" at bounding box center [762, 323] width 53 height 20
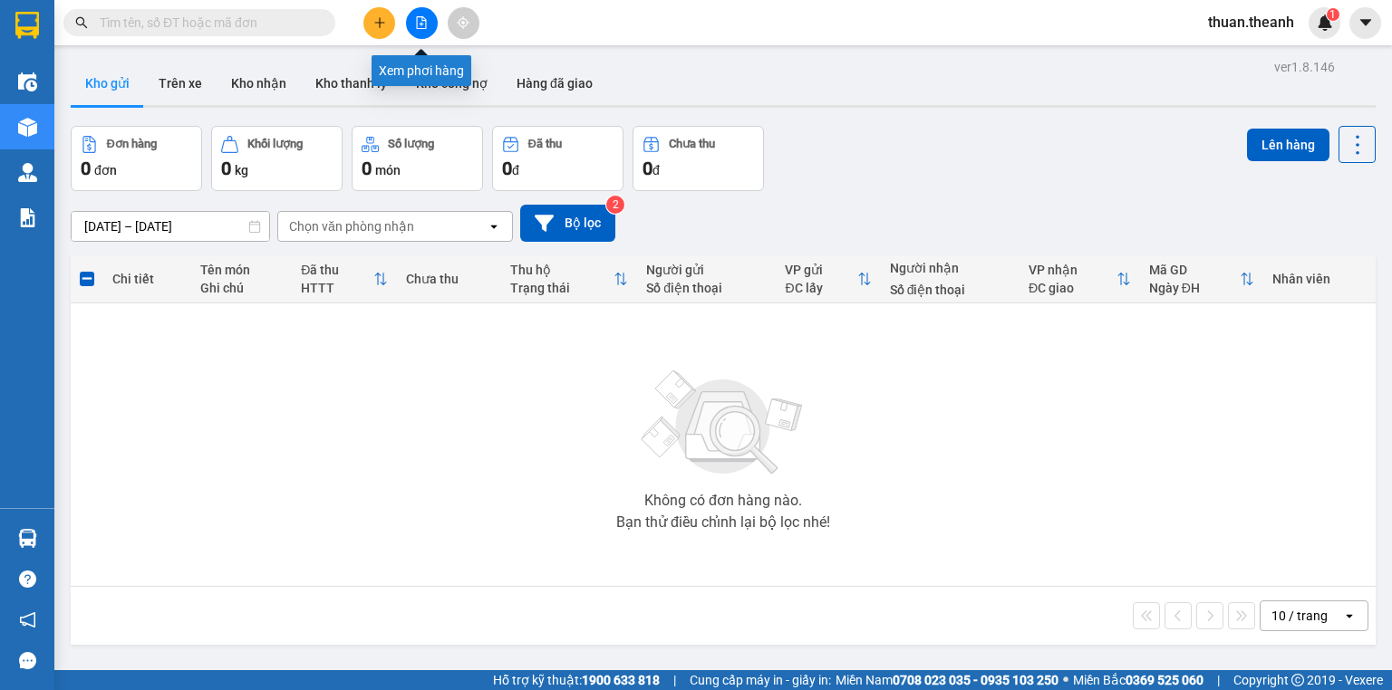
click at [427, 21] on icon "file-add" at bounding box center [421, 22] width 13 height 13
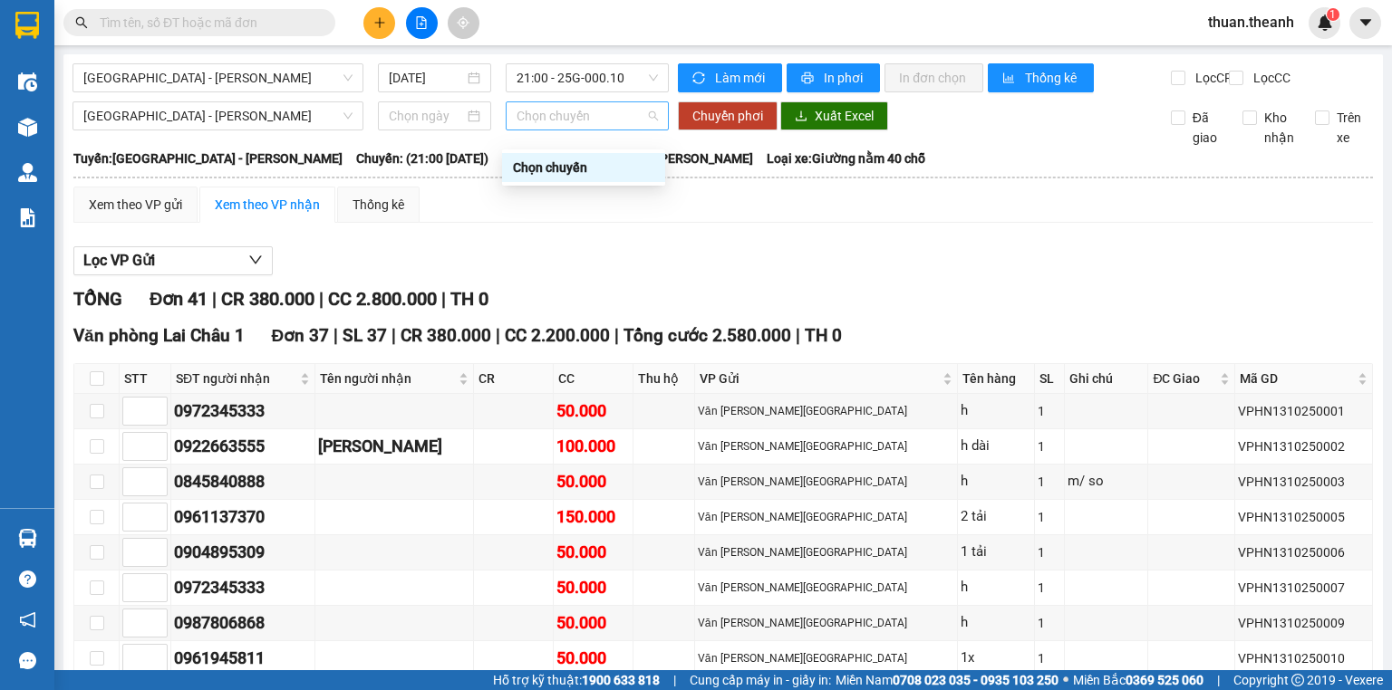
click at [554, 128] on span "Chọn chuyến" at bounding box center [587, 115] width 142 height 27
click at [779, 268] on div "Lọc VP Gửi" at bounding box center [722, 261] width 1299 height 30
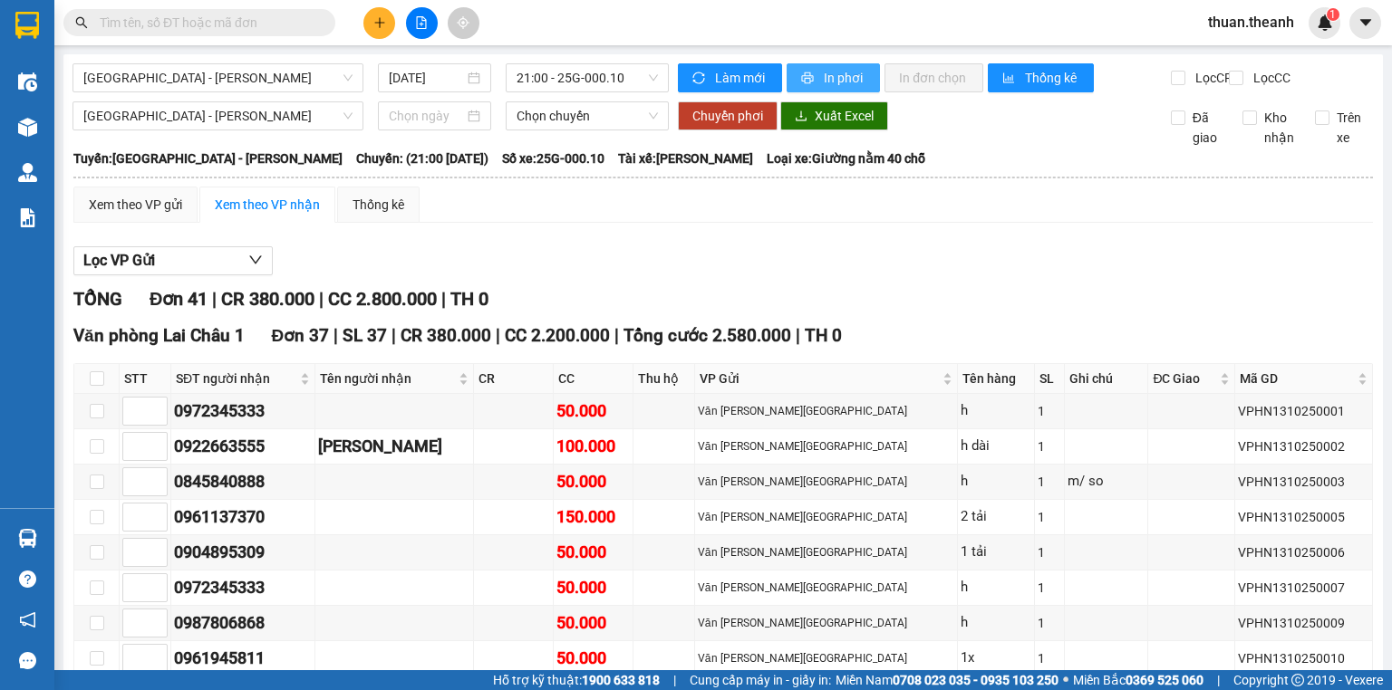
click at [824, 80] on span "In phơi" at bounding box center [845, 78] width 42 height 20
